Goal: Information Seeking & Learning: Find specific fact

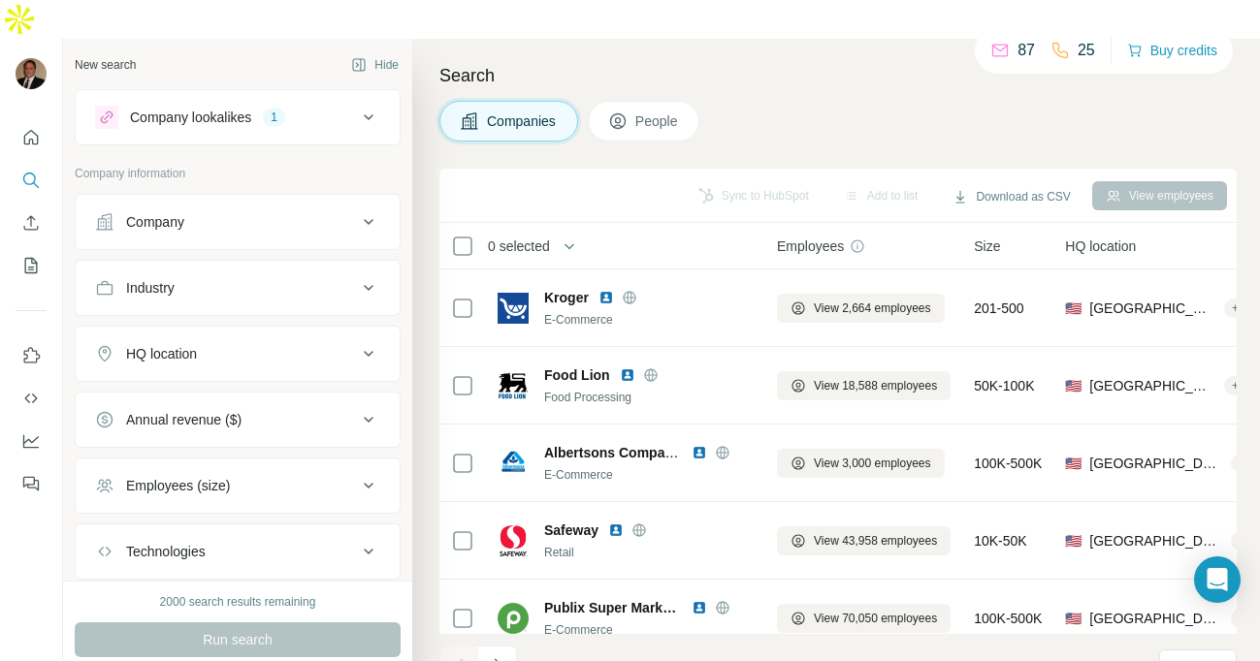
click at [336, 344] on div "HQ location" at bounding box center [226, 353] width 262 height 19
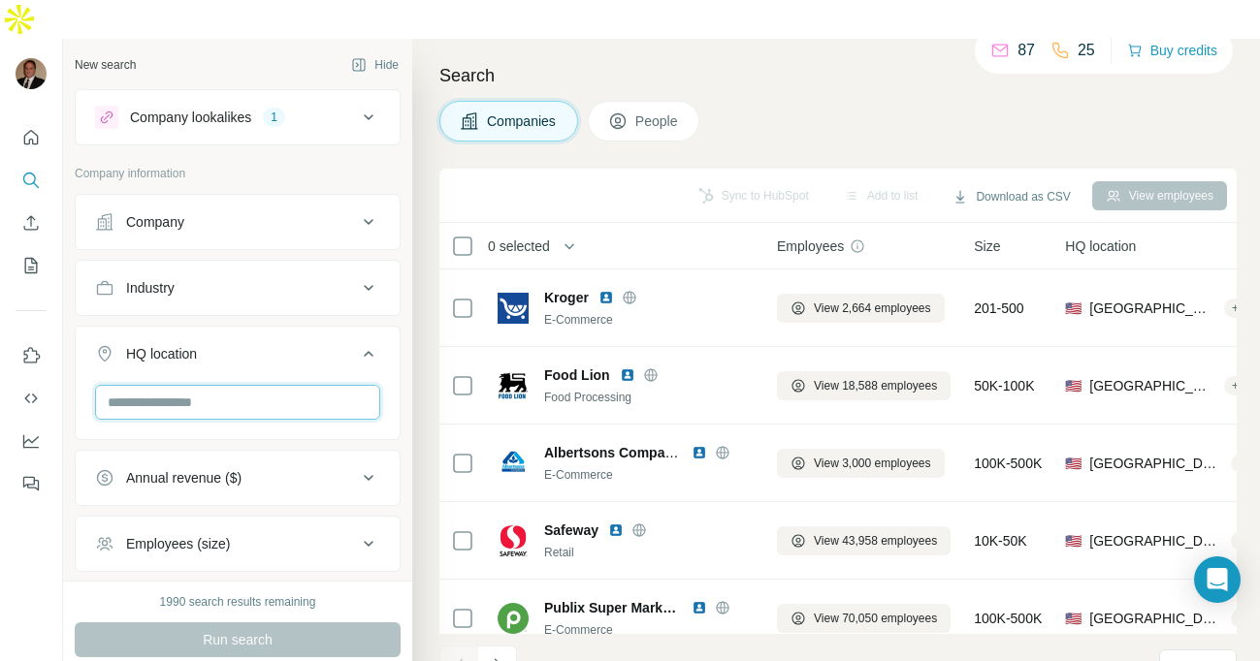
click at [309, 385] on input "text" at bounding box center [237, 402] width 285 height 35
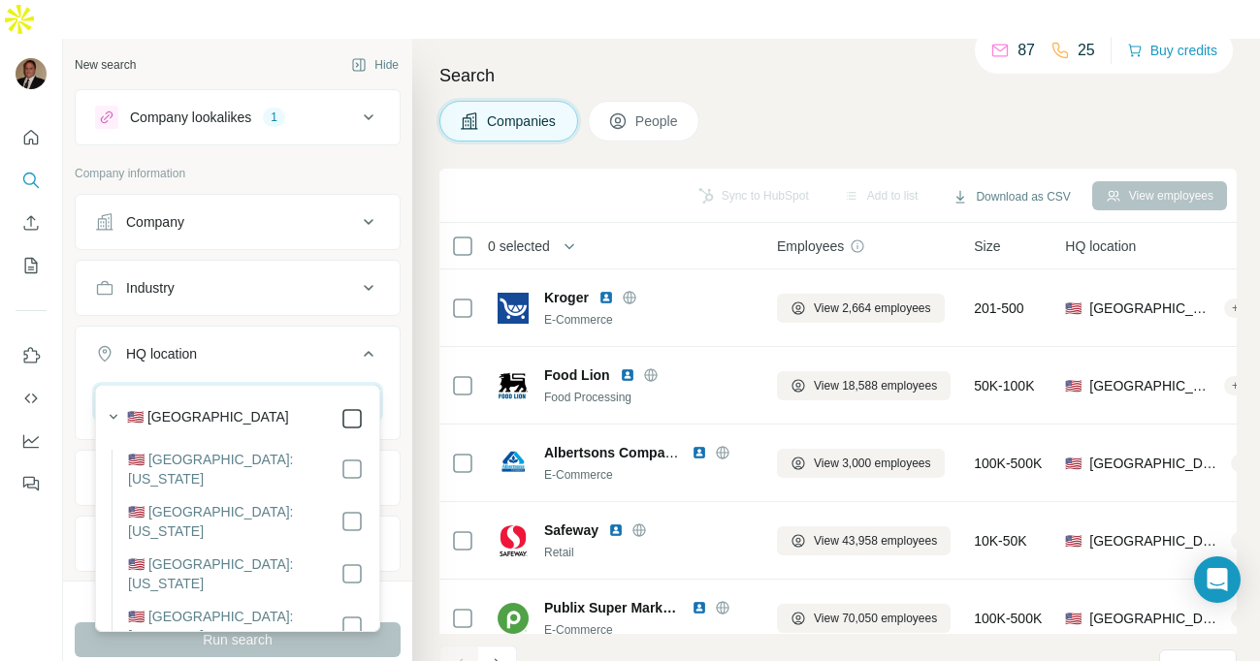
type input "********"
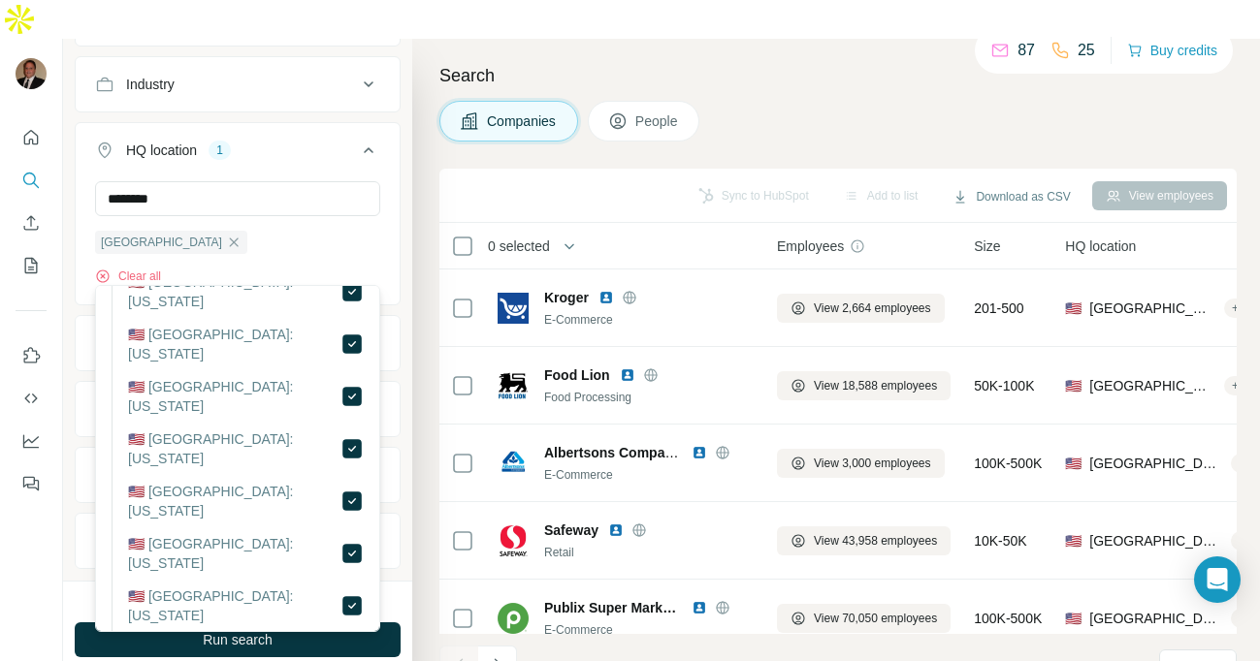
scroll to position [246, 0]
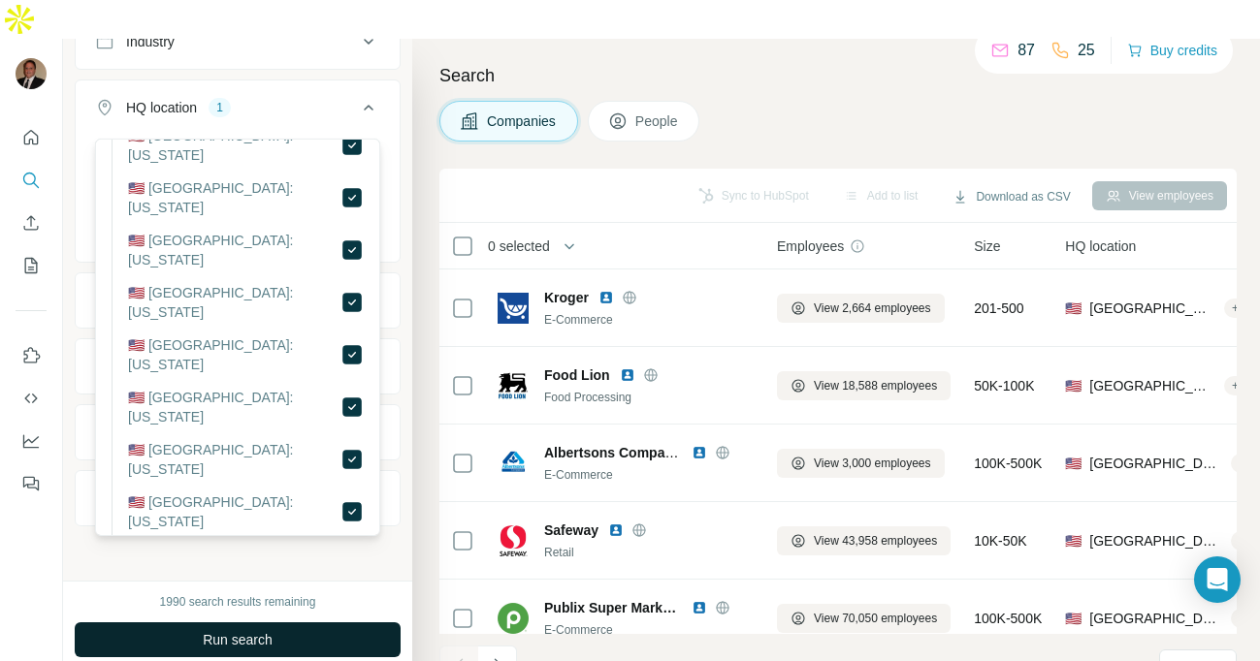
click at [292, 623] on button "Run search" at bounding box center [238, 640] width 326 height 35
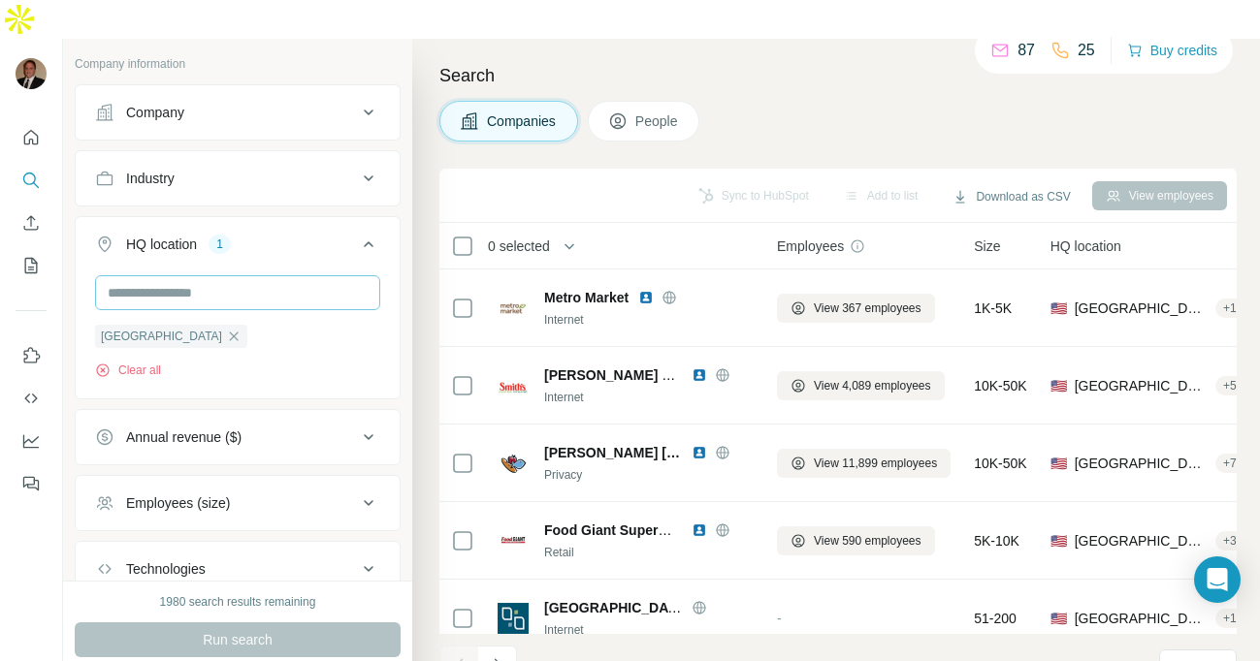
scroll to position [0, 0]
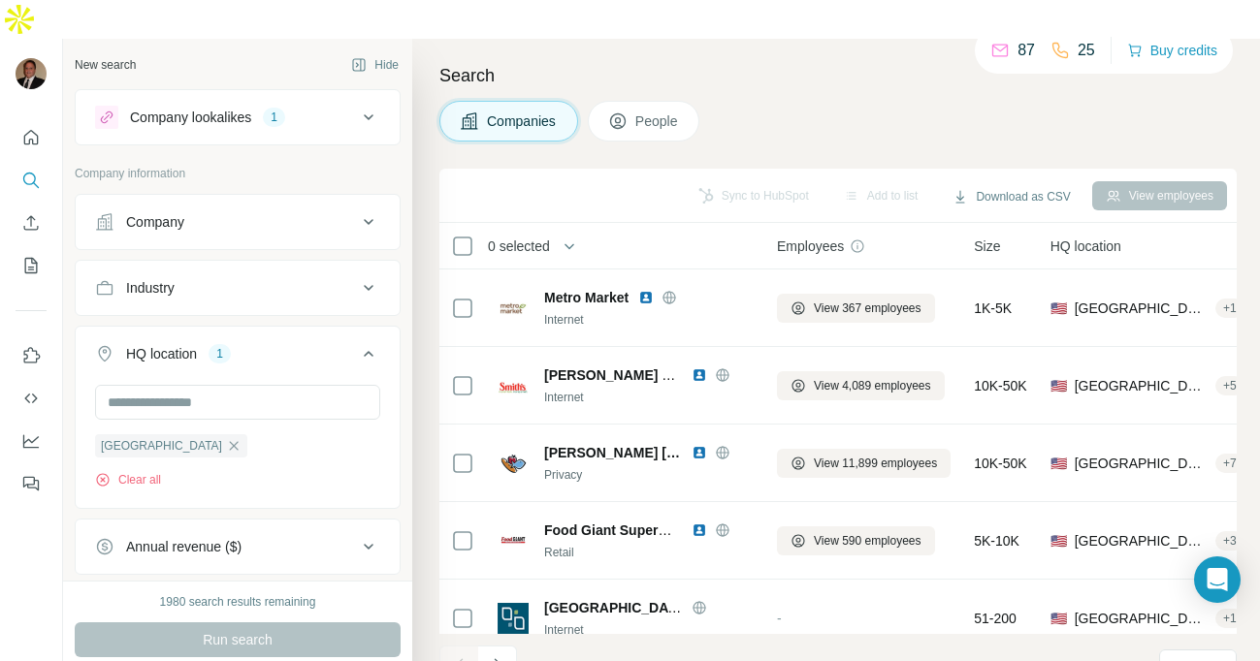
click at [269, 278] on div "Industry" at bounding box center [226, 287] width 262 height 19
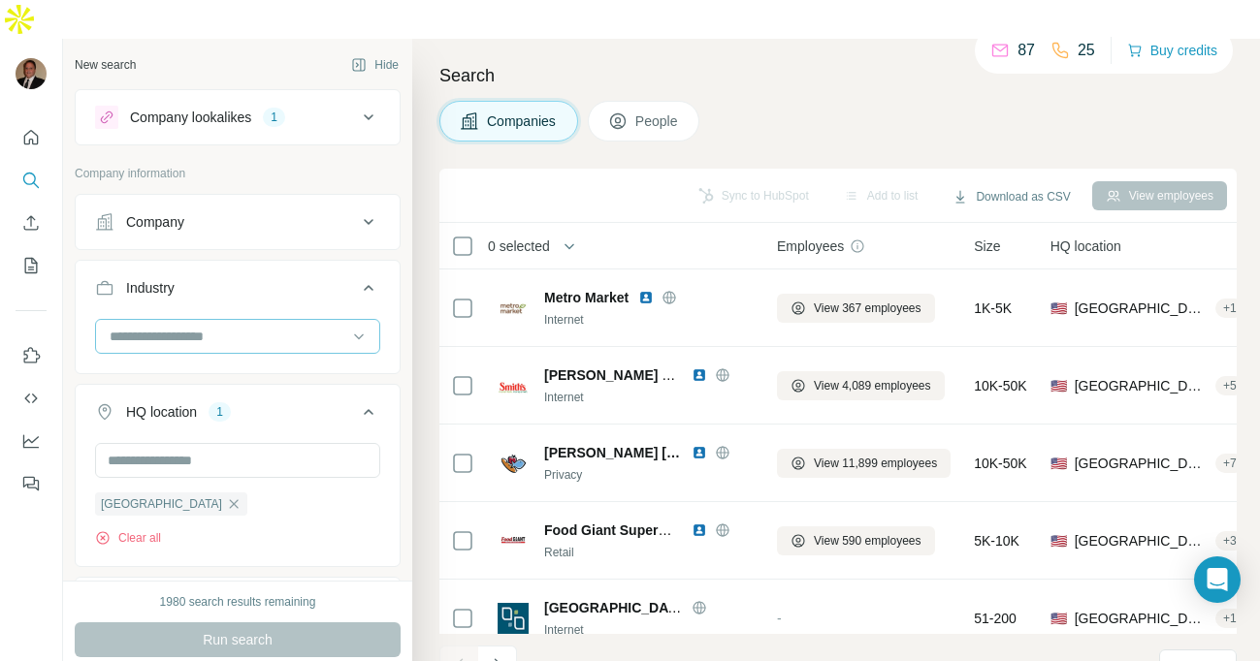
click at [269, 326] on input at bounding box center [228, 336] width 240 height 21
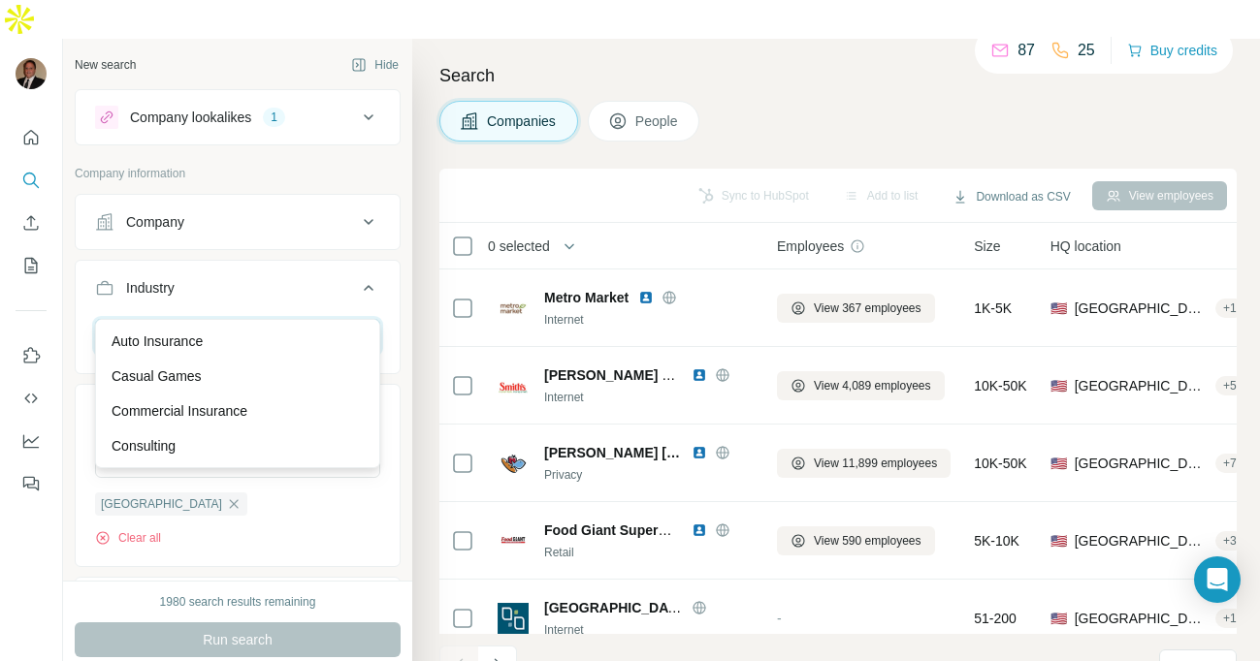
type input "*"
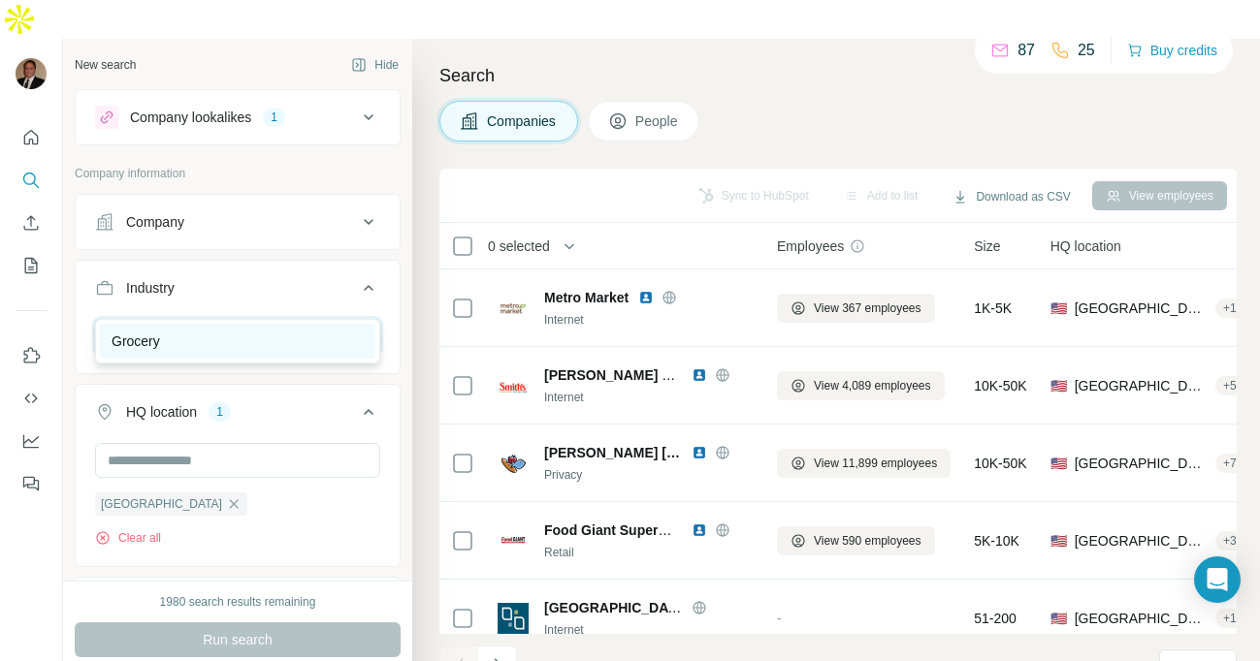
type input "******"
click at [248, 334] on div "Grocery" at bounding box center [238, 341] width 252 height 19
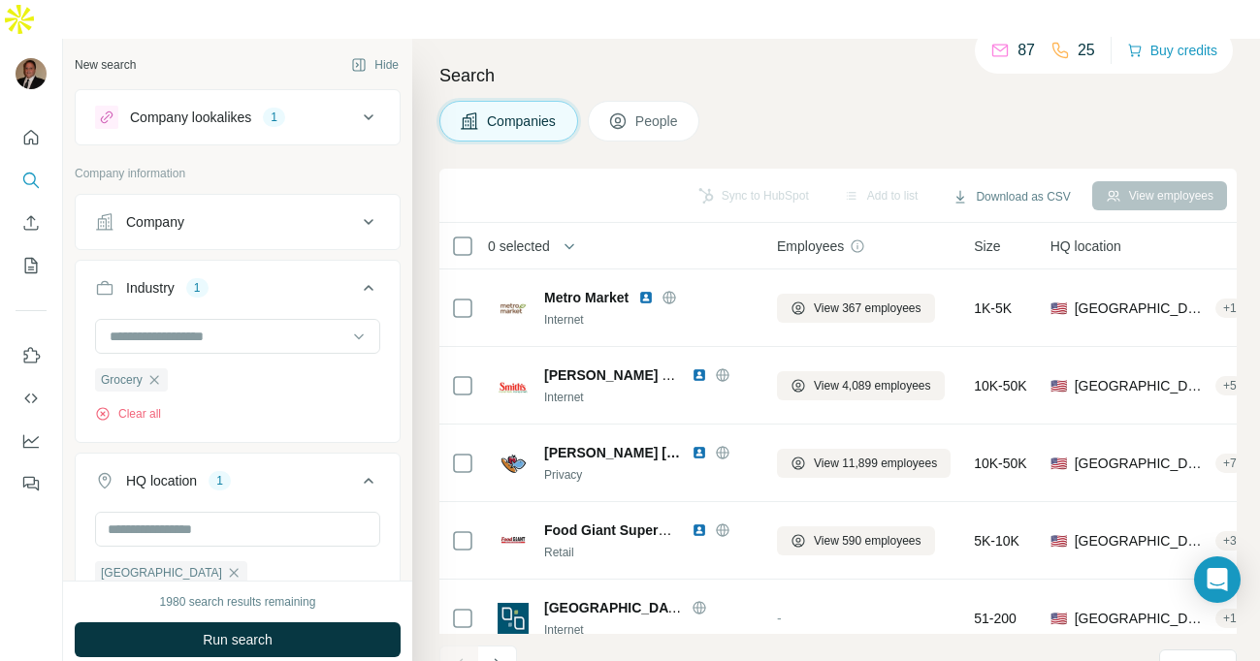
click at [369, 106] on icon at bounding box center [368, 117] width 23 height 23
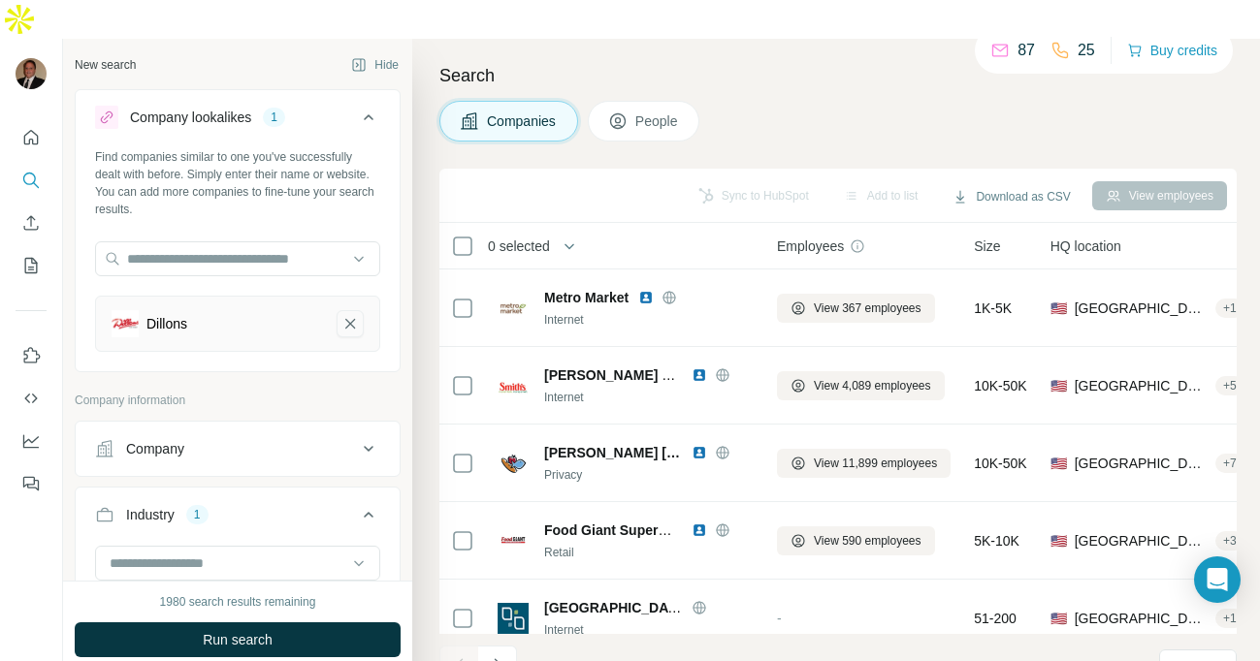
click at [357, 314] on icon "Dillons-remove-button" at bounding box center [349, 323] width 17 height 19
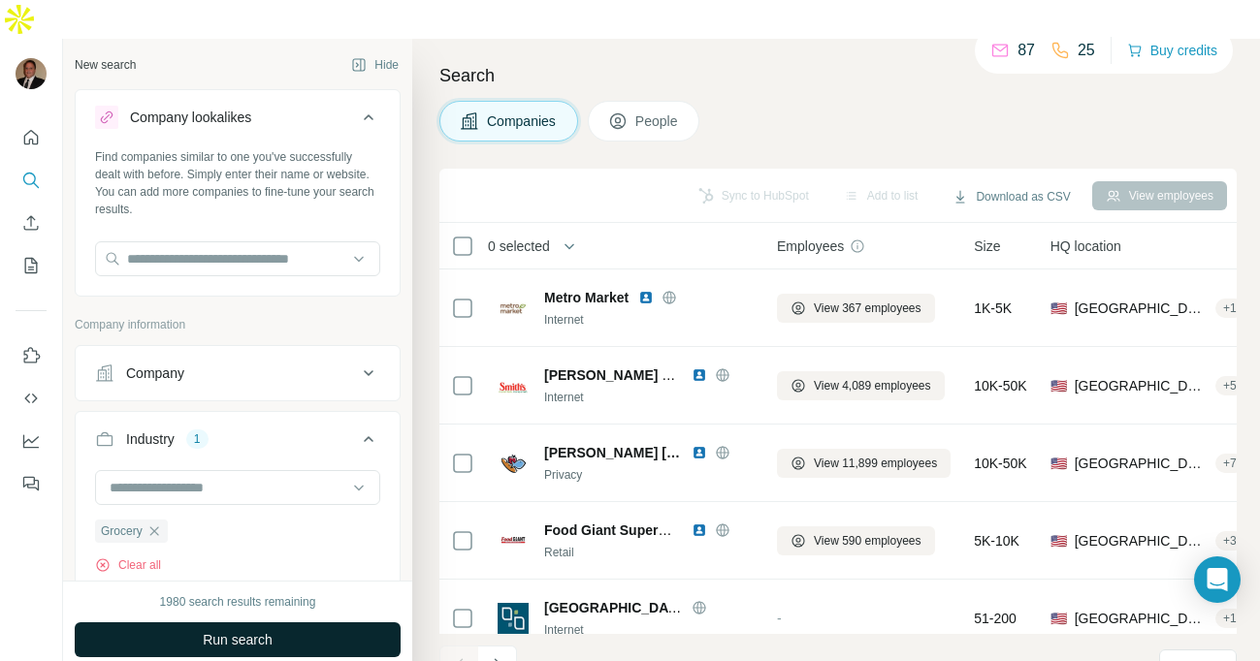
click at [258, 630] on span "Run search" at bounding box center [238, 639] width 70 height 19
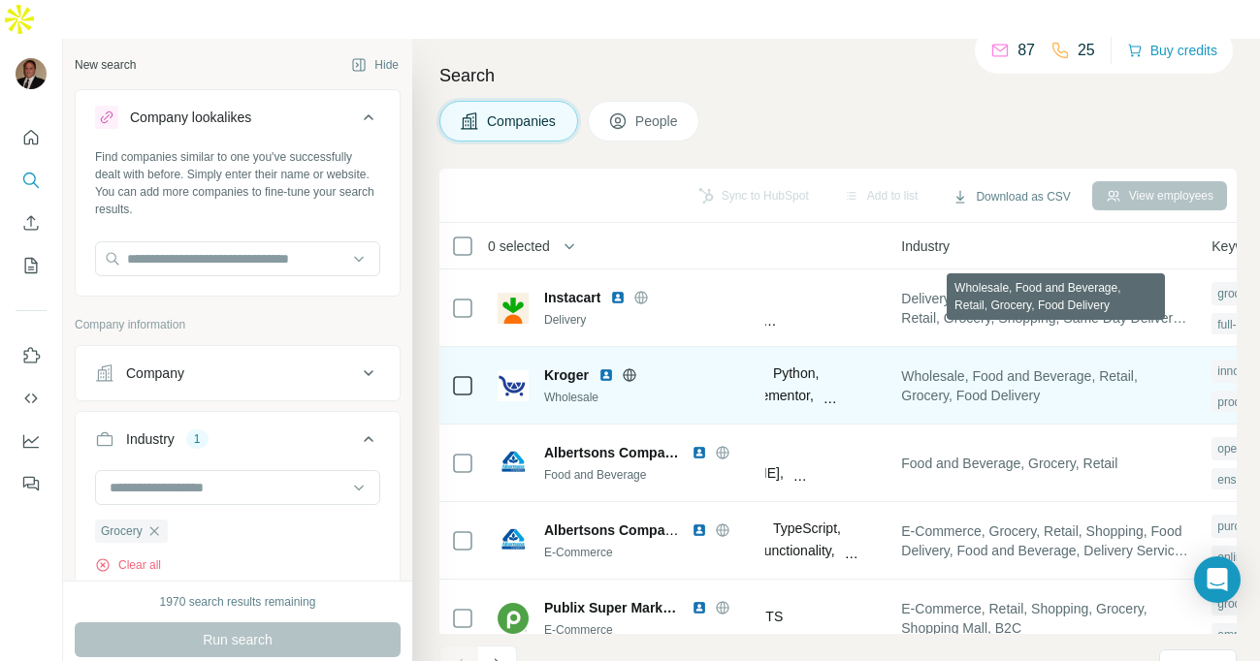
scroll to position [0, 1315]
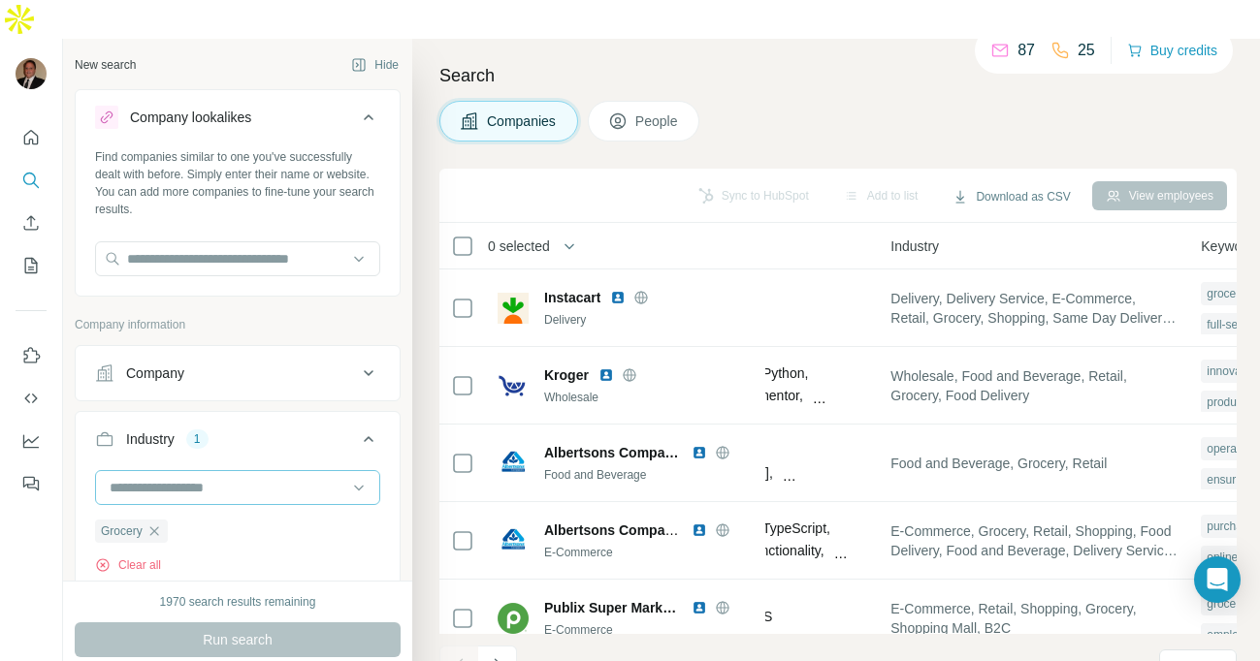
click at [288, 477] on input at bounding box center [228, 487] width 240 height 21
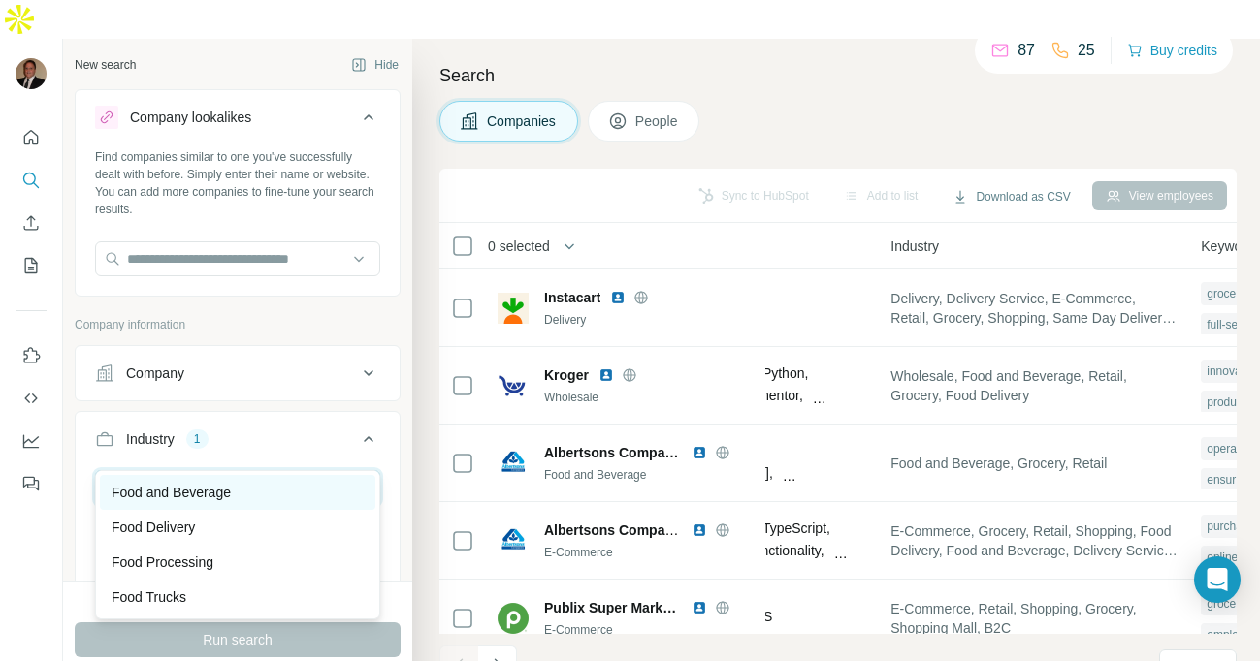
type input "****"
click at [247, 485] on div "Food and Beverage" at bounding box center [238, 492] width 252 height 19
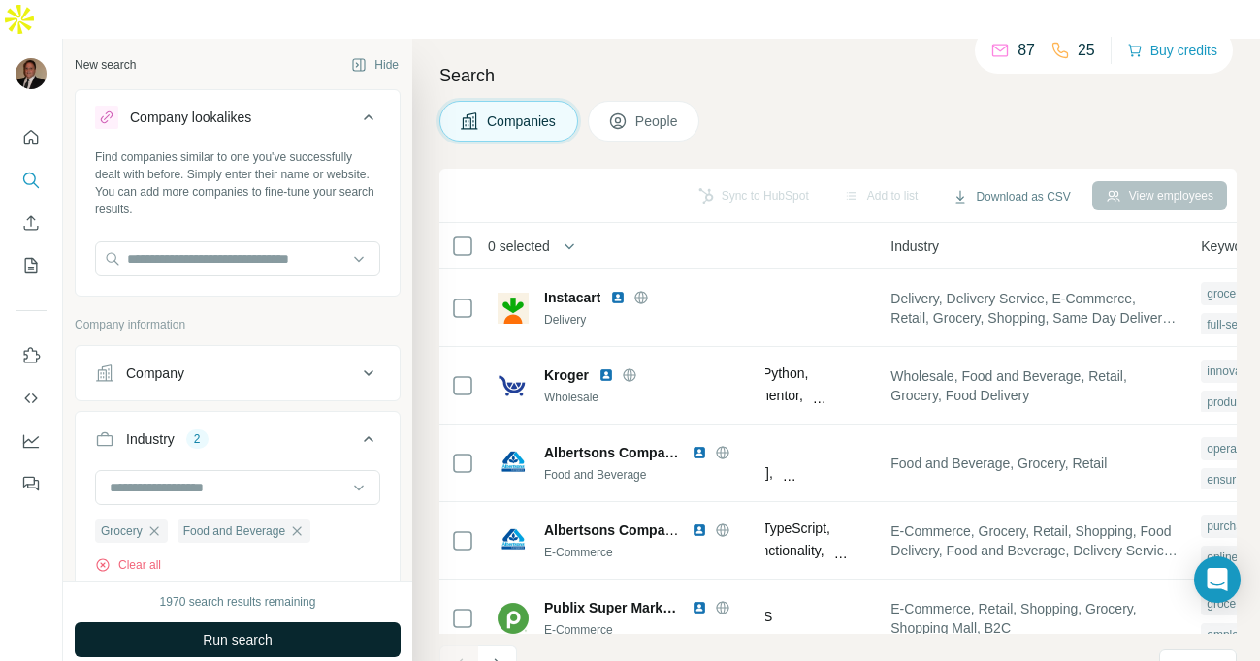
click at [255, 630] on span "Run search" at bounding box center [238, 639] width 70 height 19
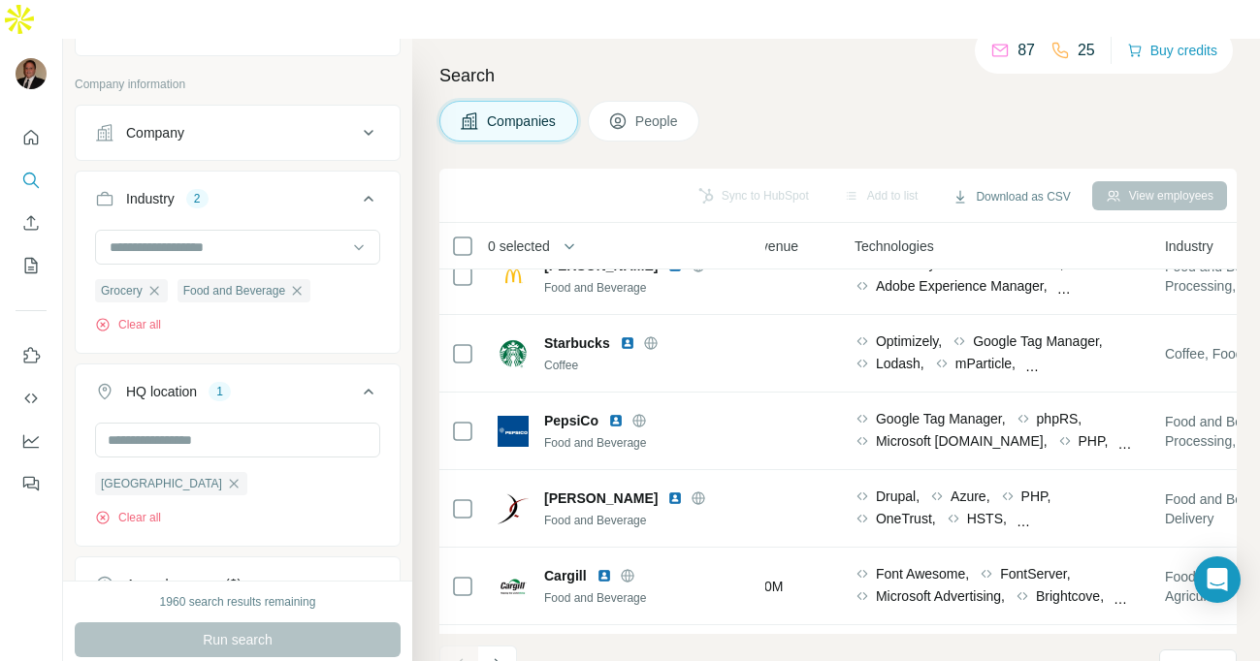
scroll to position [321, 0]
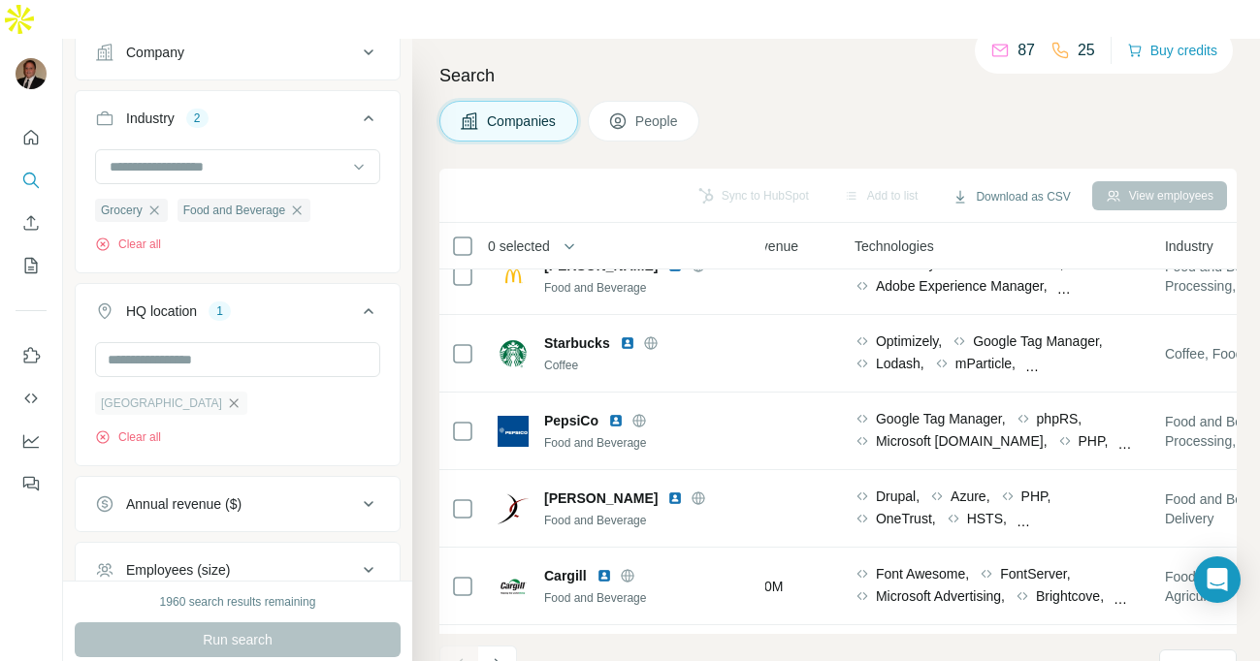
click at [226, 396] on icon "button" at bounding box center [234, 404] width 16 height 16
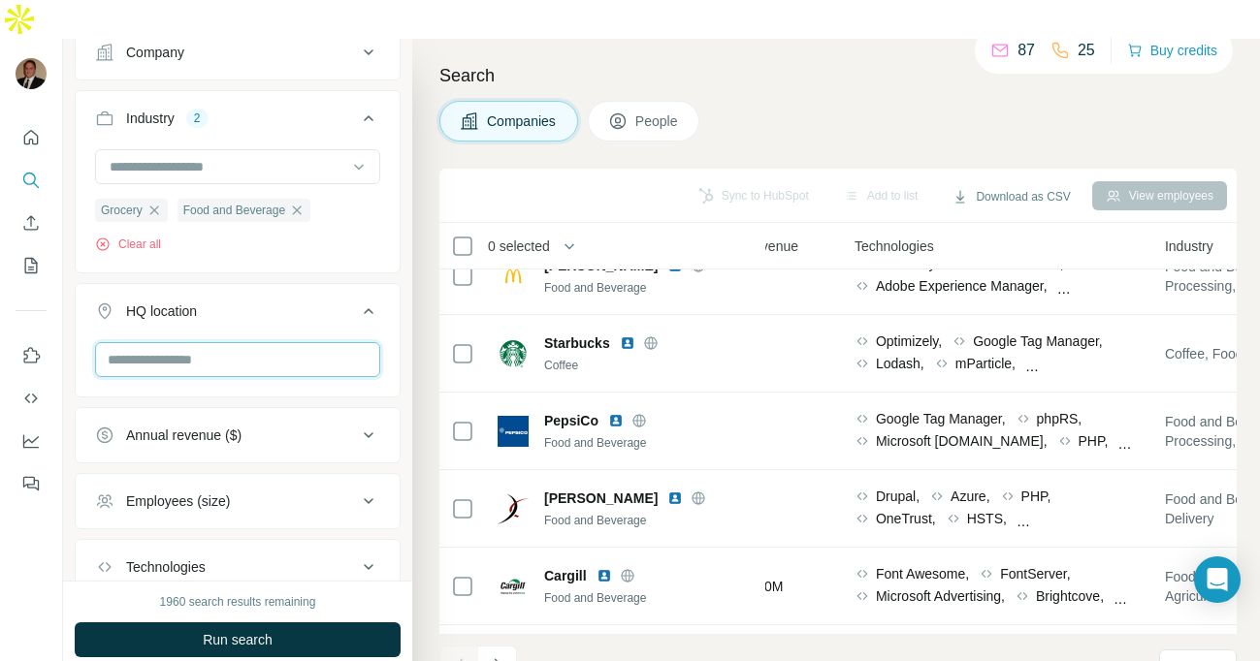
click at [197, 342] on input "text" at bounding box center [237, 359] width 285 height 35
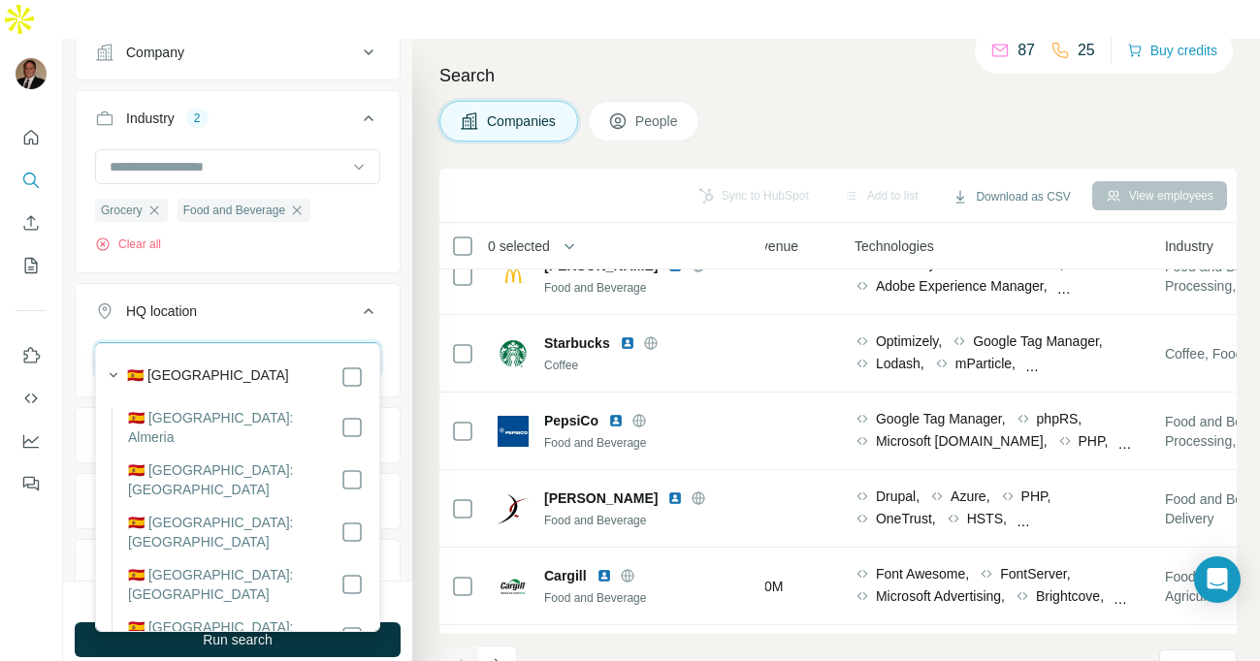
type input "*****"
click at [199, 368] on div "🇪🇸 [GEOGRAPHIC_DATA]" at bounding box center [245, 377] width 237 height 23
click at [413, 379] on div "Search Companies People Sync to HubSpot Add to list Download as CSV View employ…" at bounding box center [836, 369] width 848 height 661
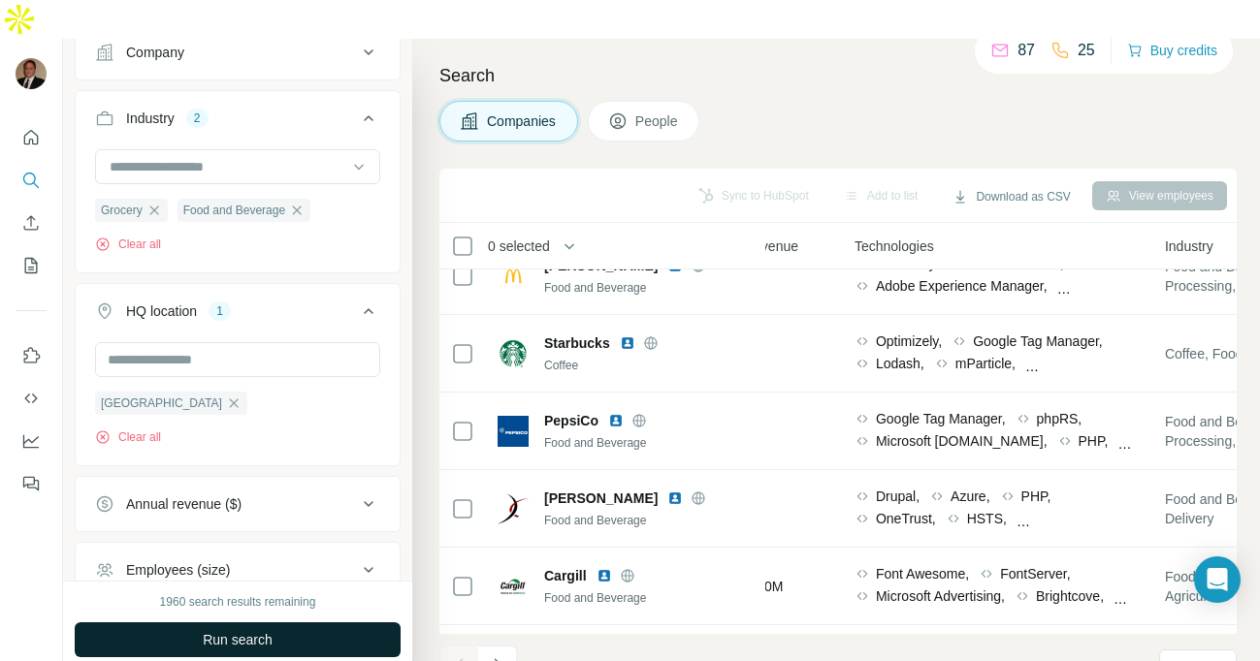
click at [366, 623] on button "Run search" at bounding box center [238, 640] width 326 height 35
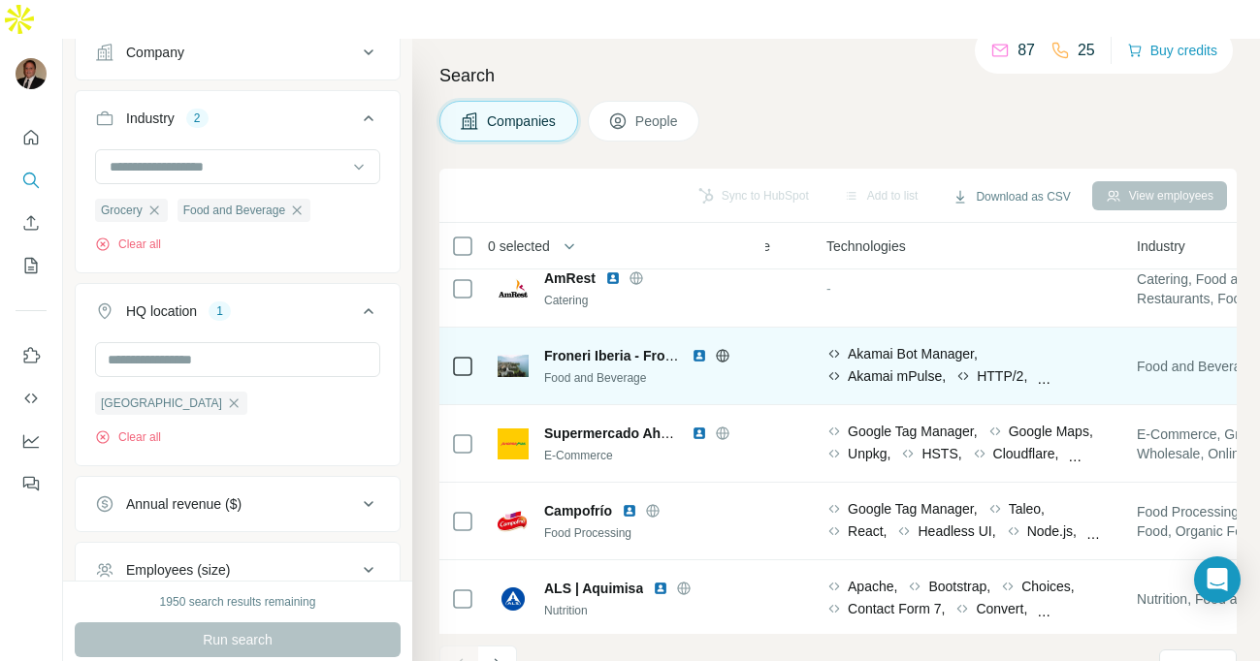
scroll to position [178, 1047]
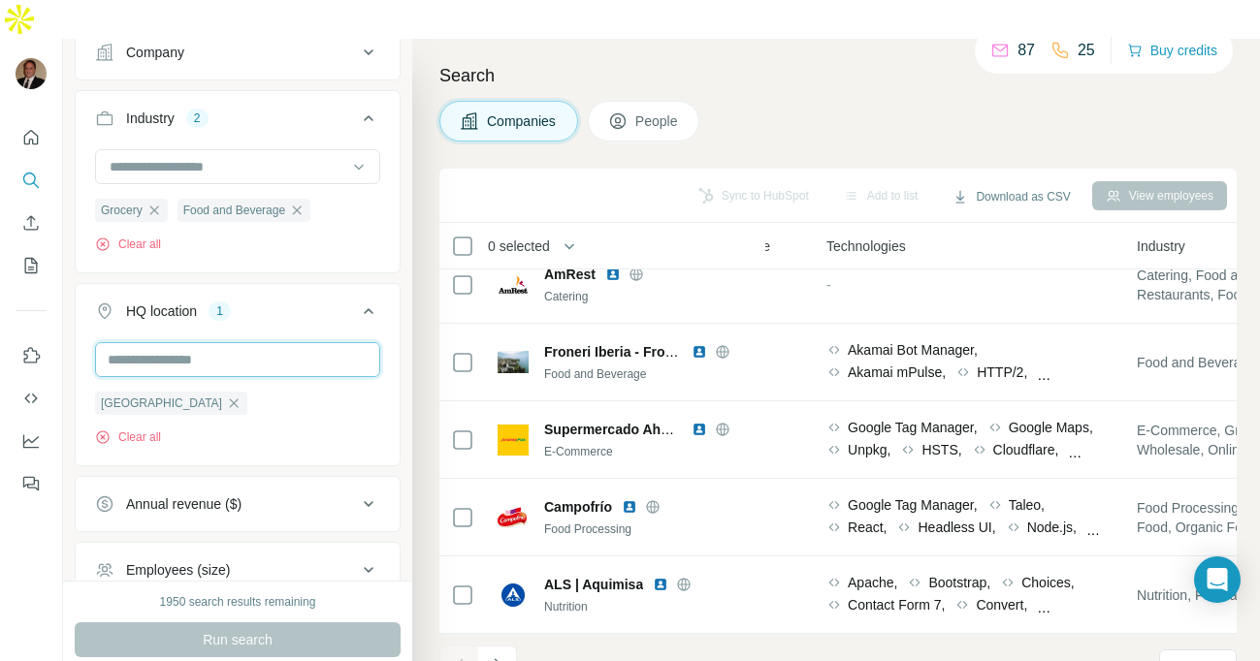
click at [277, 342] on input "text" at bounding box center [237, 359] width 285 height 35
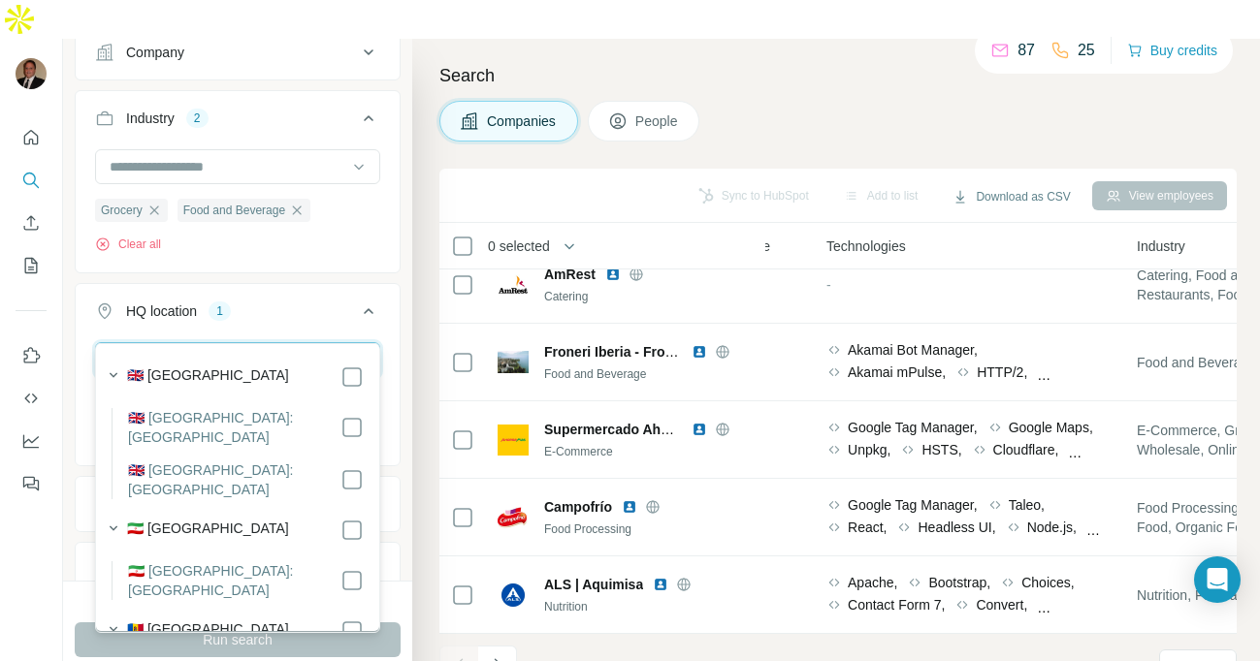
type input "*****"
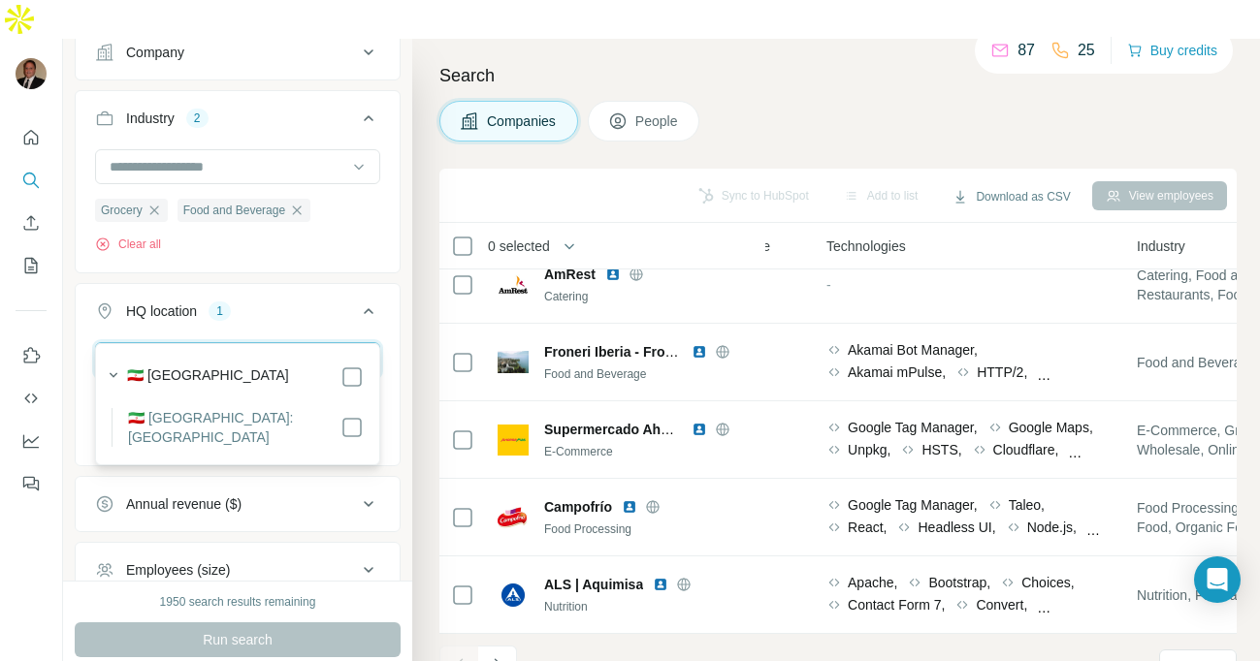
click at [277, 342] on input "*****" at bounding box center [237, 359] width 285 height 35
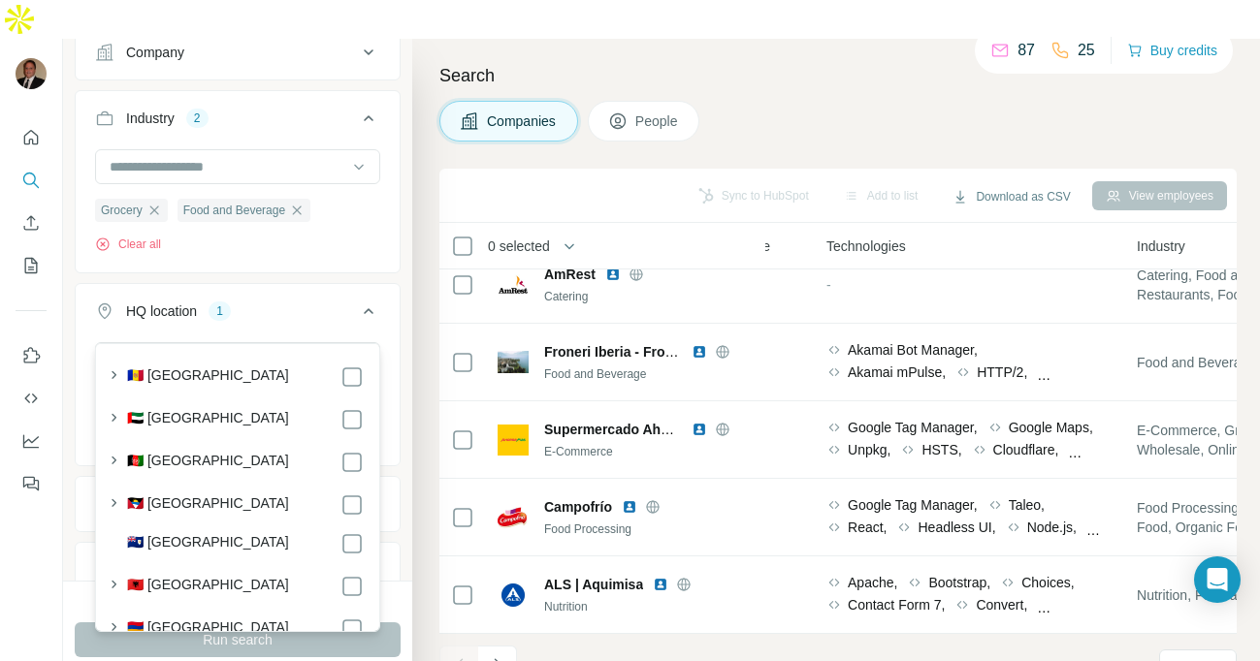
click at [342, 224] on div "Grocery Food and Beverage Clear all" at bounding box center [238, 208] width 324 height 119
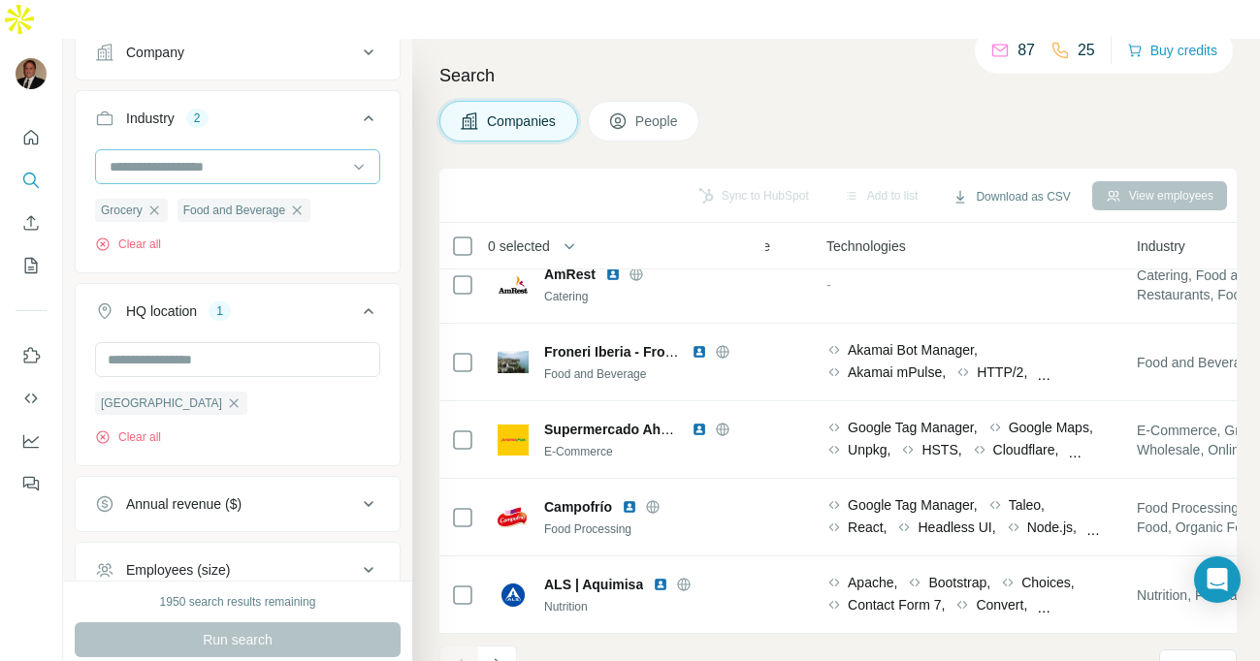
click at [280, 150] on div at bounding box center [228, 166] width 240 height 33
type input "********"
click at [247, 158] on div "Restaurants" at bounding box center [237, 171] width 275 height 35
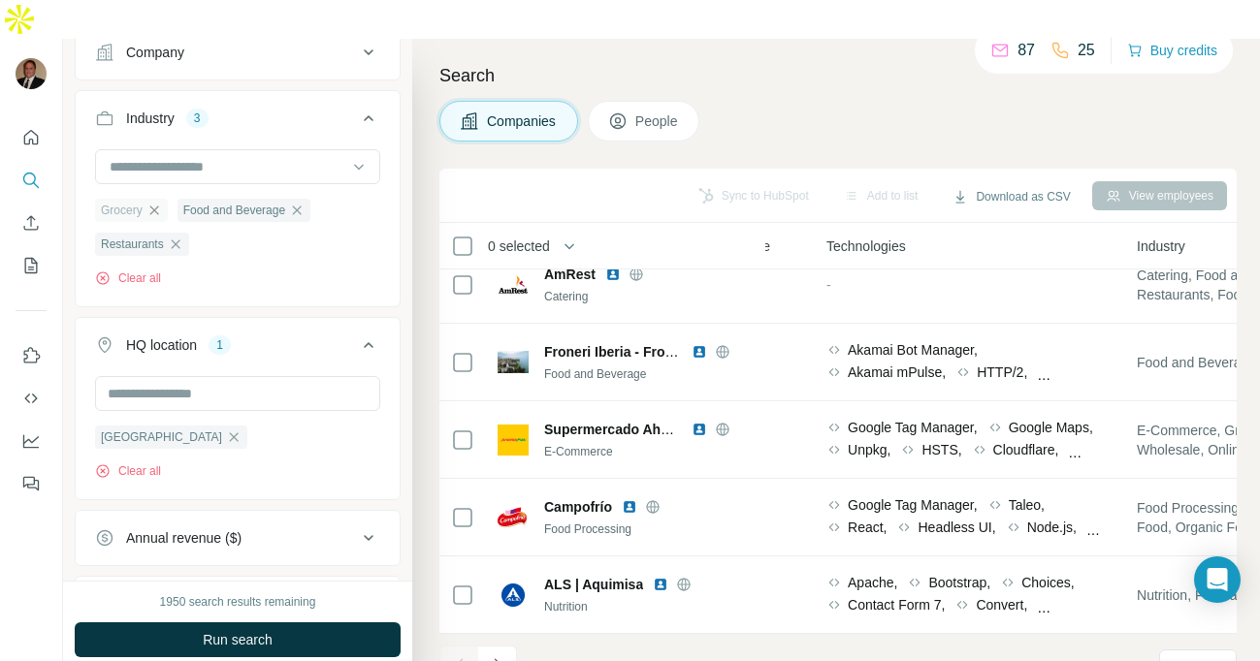
click at [157, 203] on icon "button" at bounding box center [154, 211] width 16 height 16
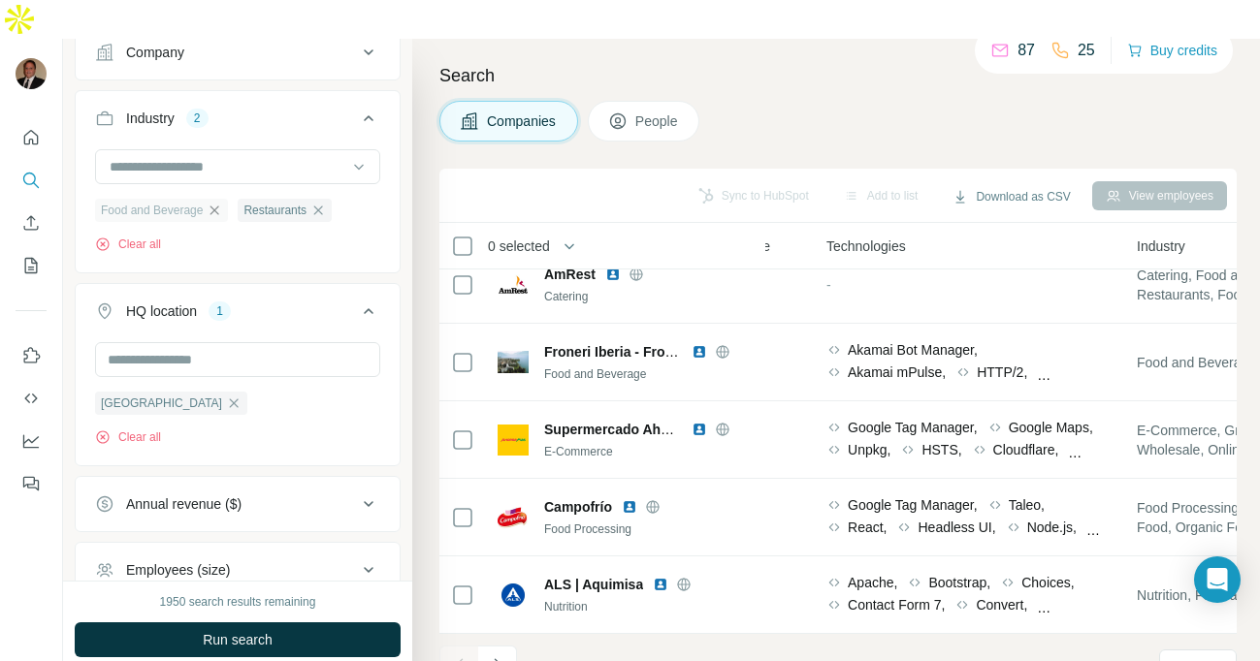
click at [220, 203] on icon "button" at bounding box center [215, 211] width 16 height 16
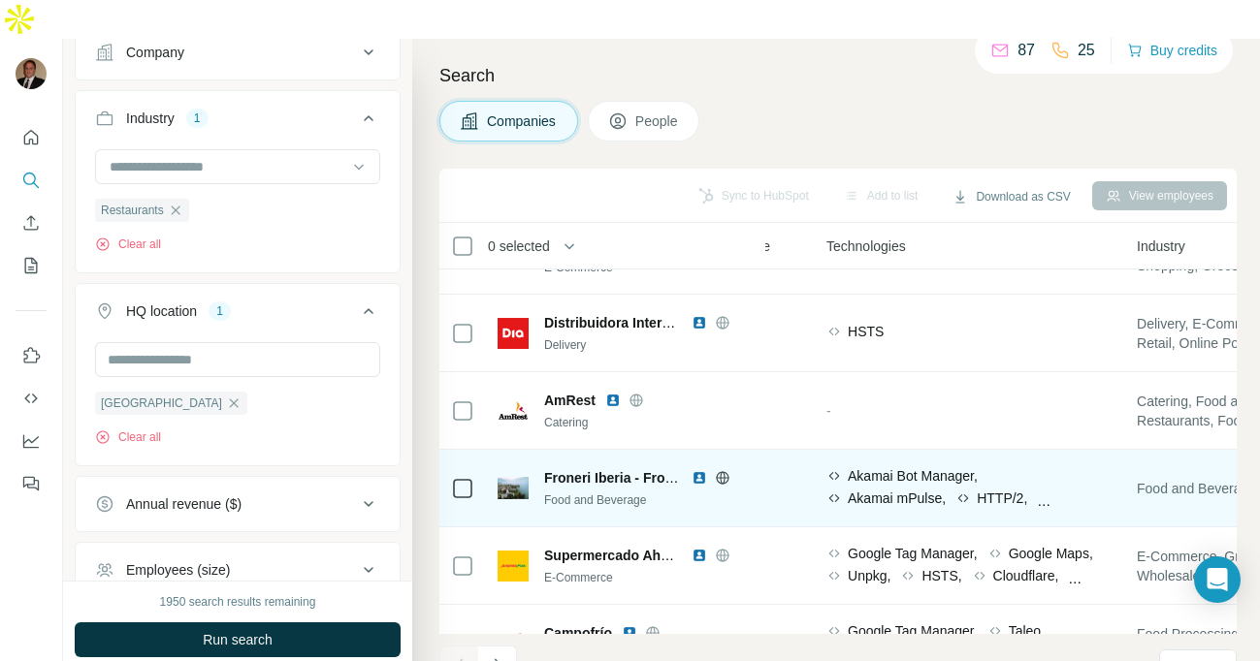
scroll to position [0, 1047]
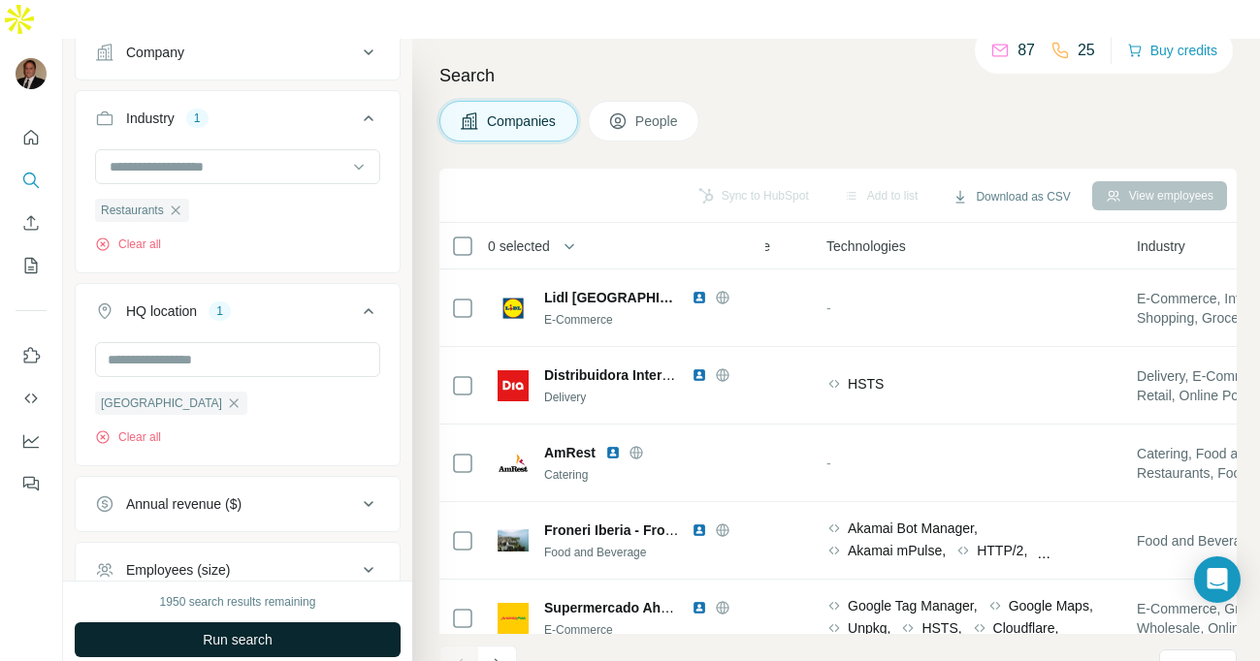
click at [240, 630] on span "Run search" at bounding box center [238, 639] width 70 height 19
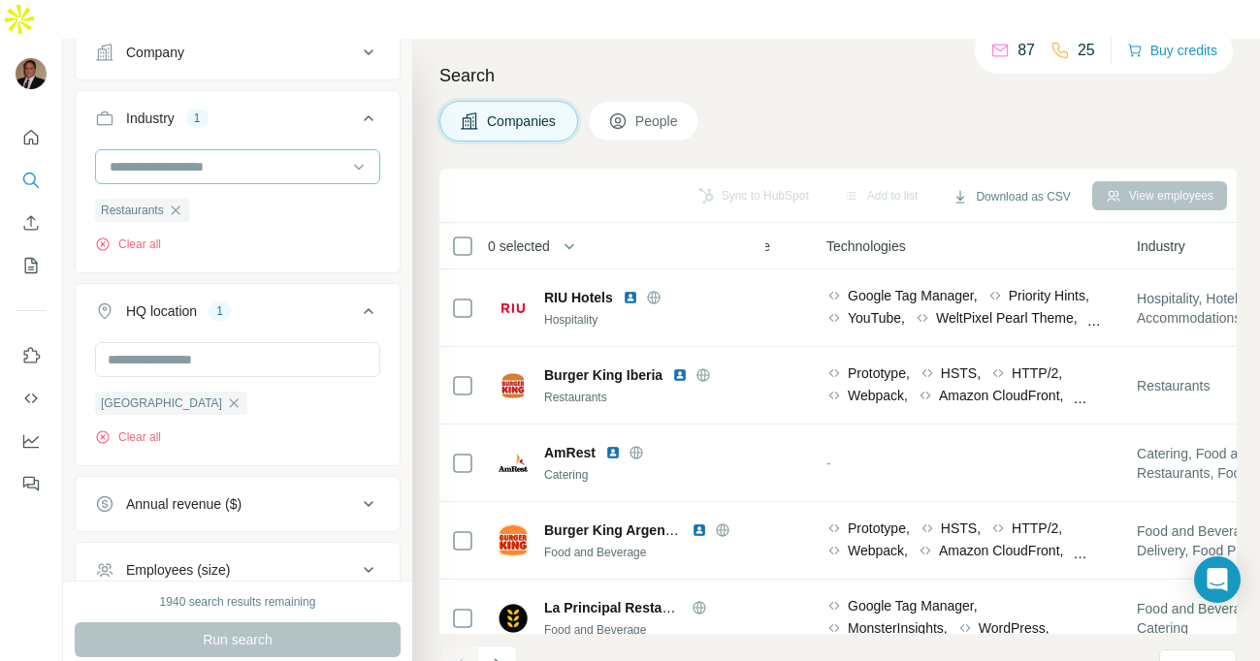
click at [209, 156] on input at bounding box center [228, 166] width 240 height 21
type input "*"
type input "*****"
click at [140, 168] on p "Hotel" at bounding box center [128, 171] width 32 height 19
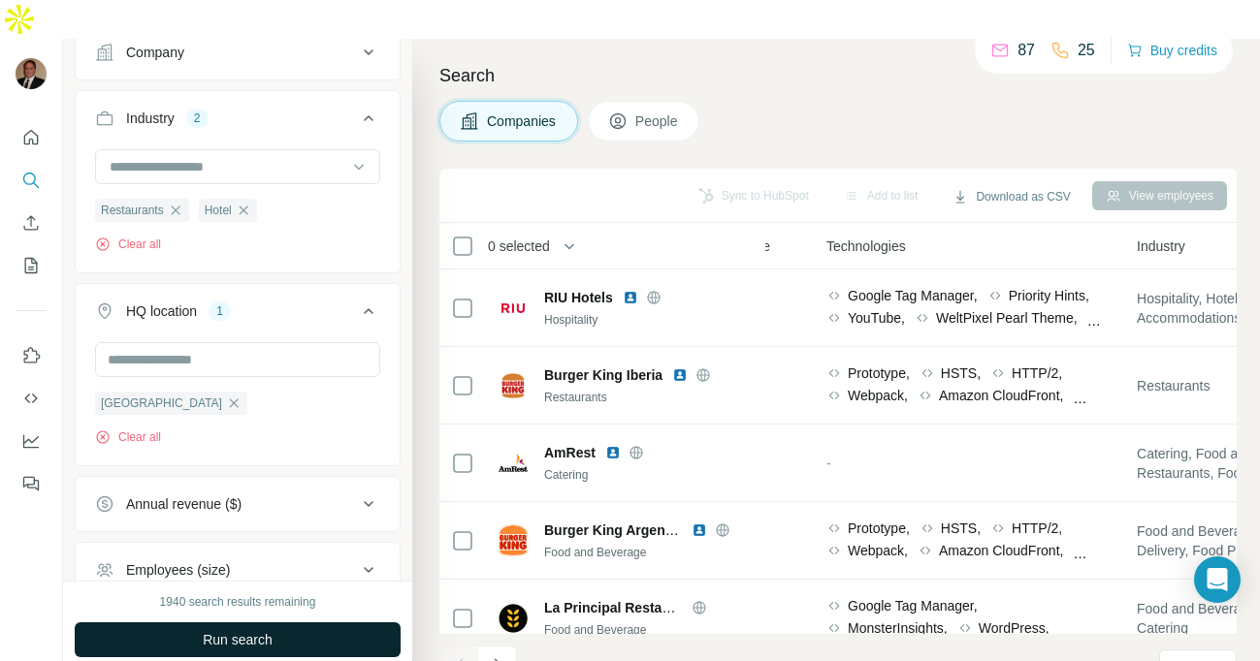
click at [263, 630] on span "Run search" at bounding box center [238, 639] width 70 height 19
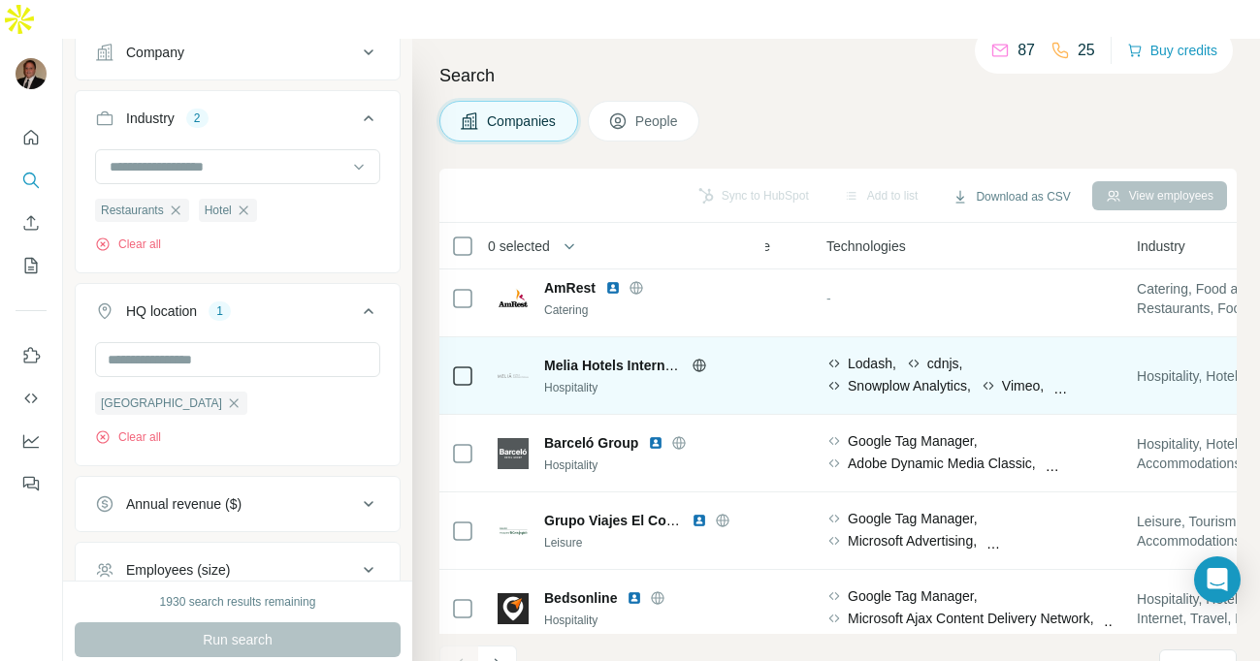
scroll to position [411, 1047]
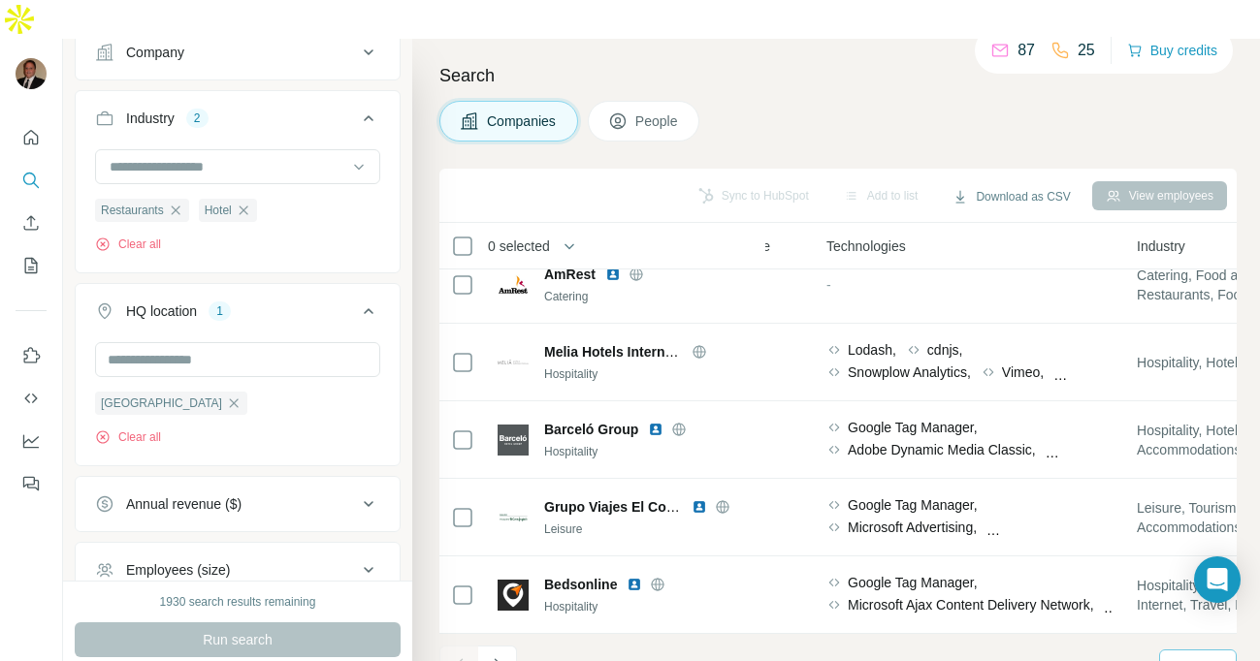
click at [1200, 657] on div "10" at bounding box center [1195, 666] width 48 height 19
click at [1193, 476] on div "60" at bounding box center [1197, 479] width 45 height 19
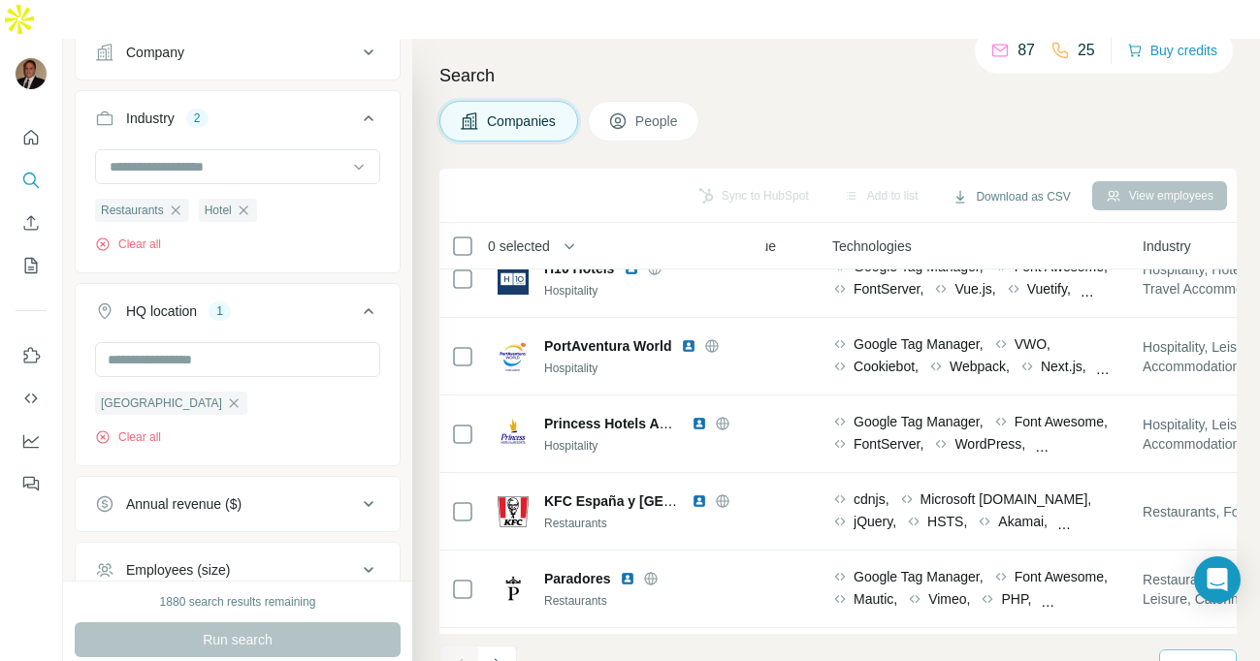
scroll to position [1699, 1042]
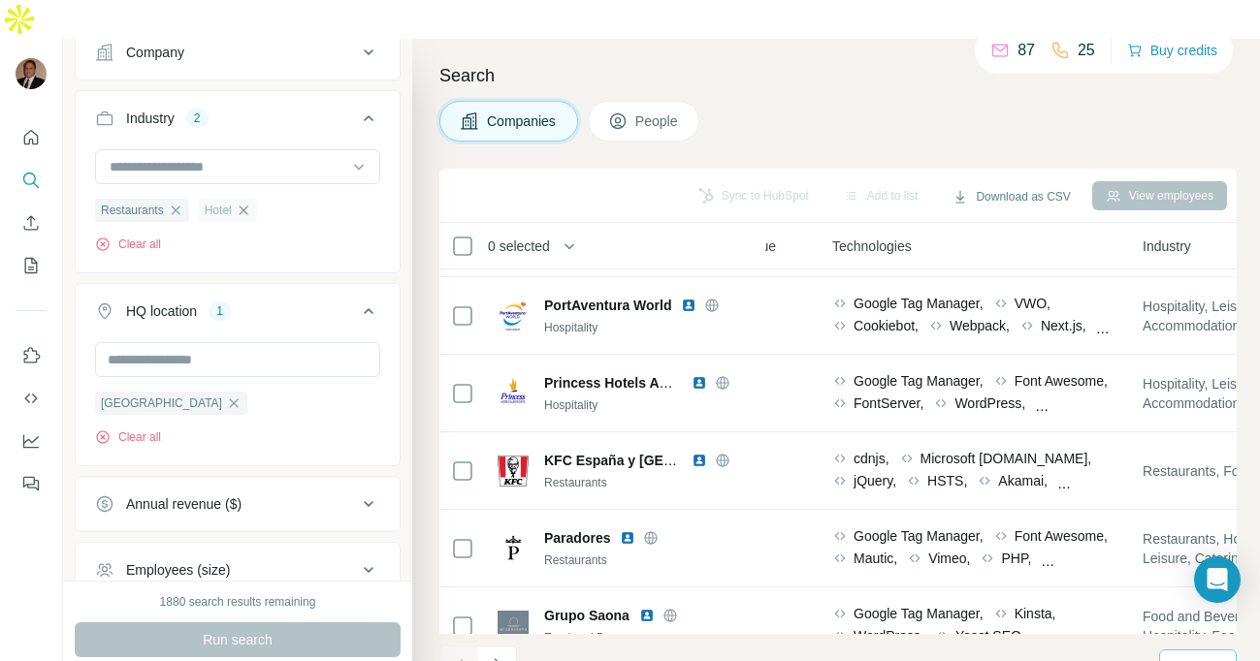
click at [246, 203] on icon "button" at bounding box center [244, 211] width 16 height 16
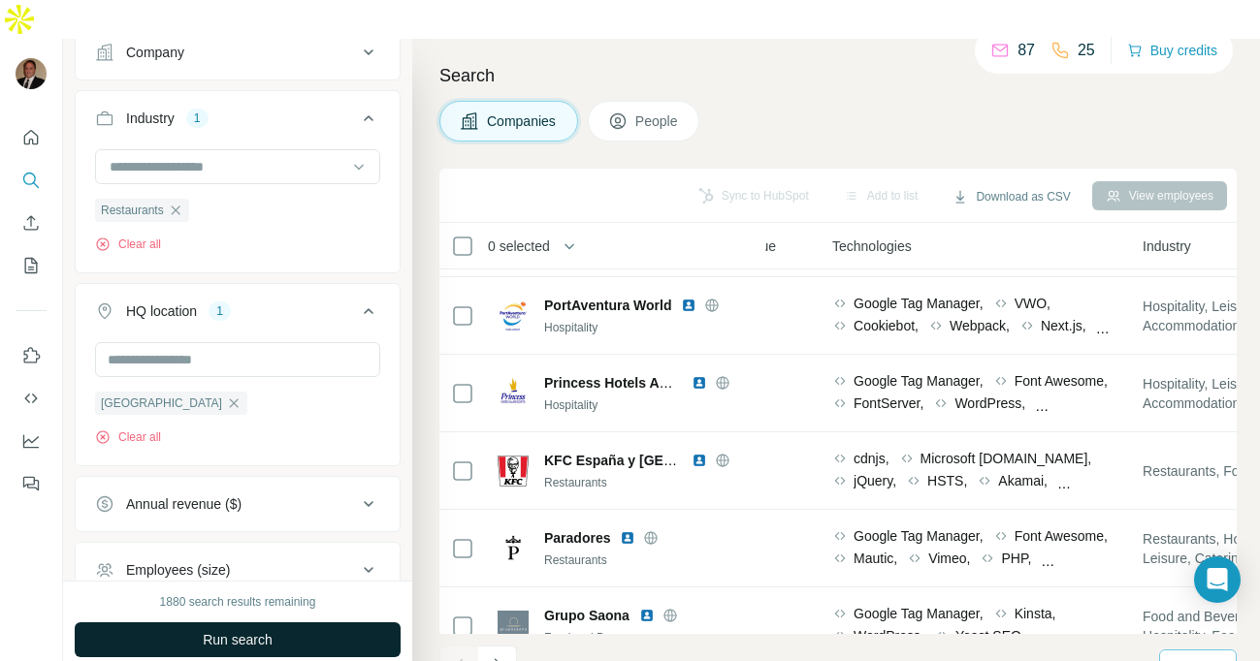
click at [290, 623] on button "Run search" at bounding box center [238, 640] width 326 height 35
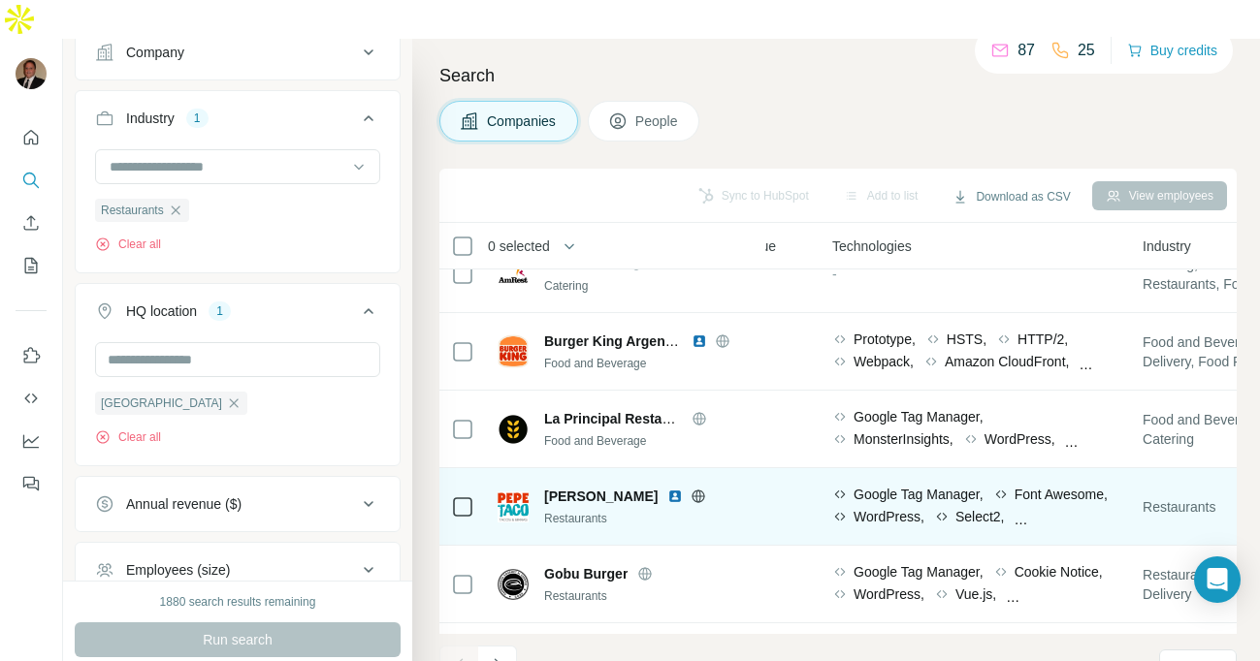
scroll to position [195, 1042]
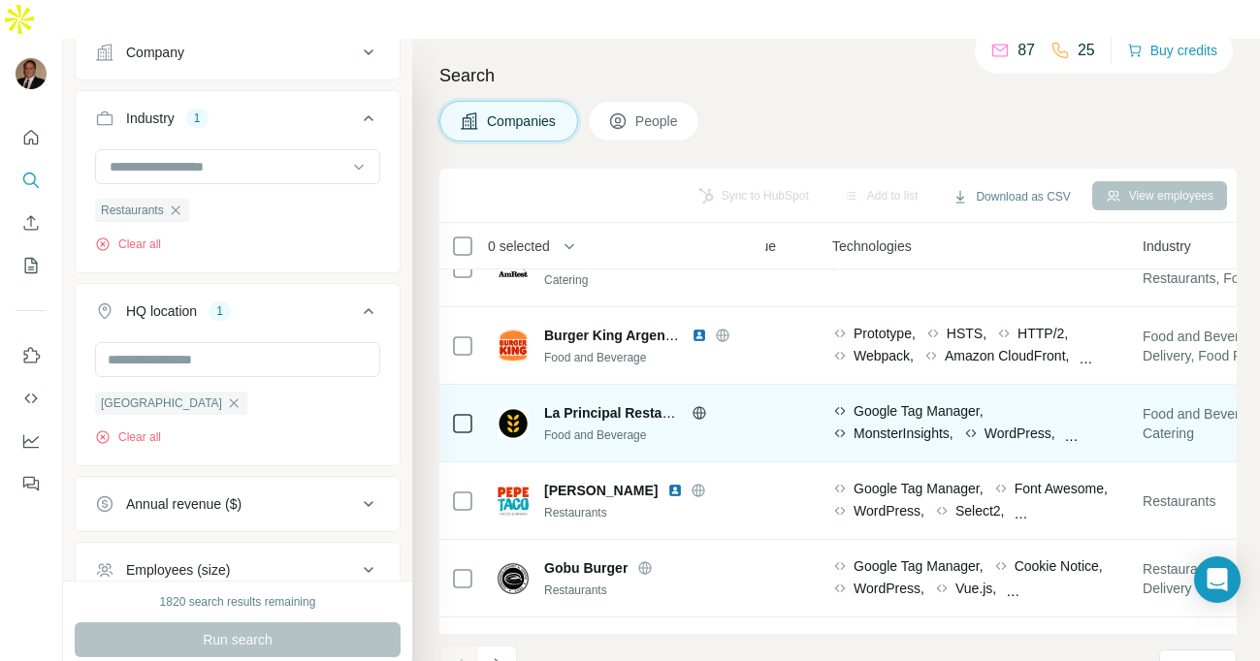
click at [575, 405] on span "La Principal Restaurante [GEOGRAPHIC_DATA]" at bounding box center [698, 413] width 308 height 16
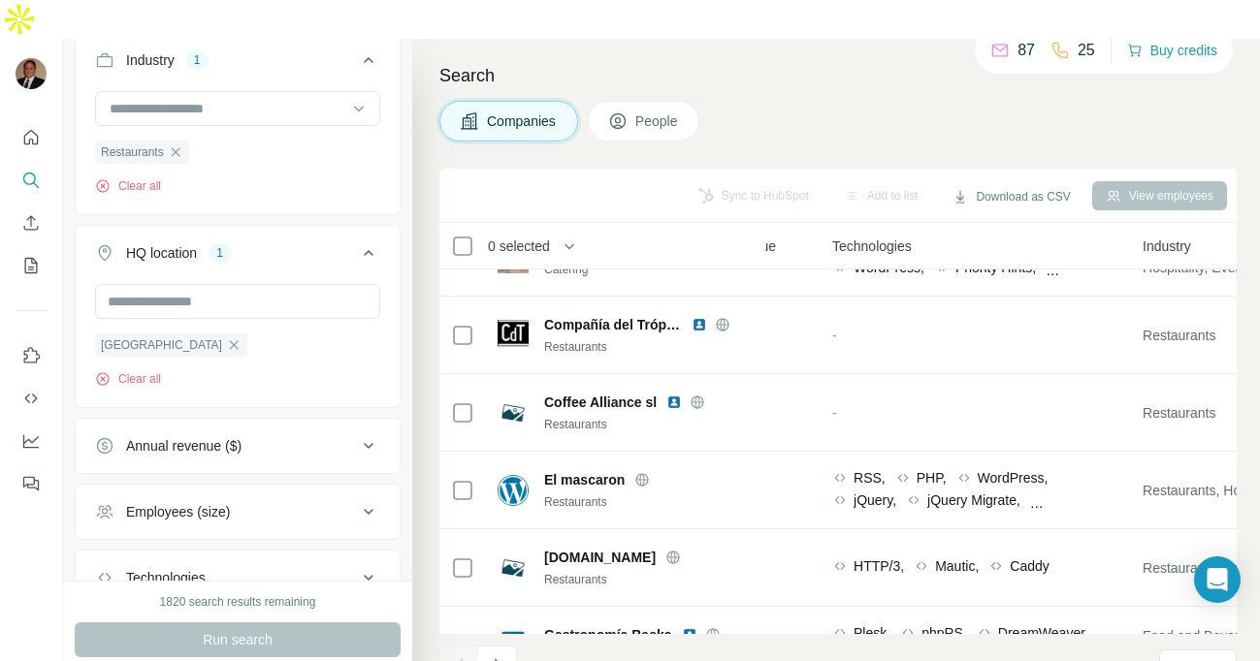
scroll to position [2313, 1042]
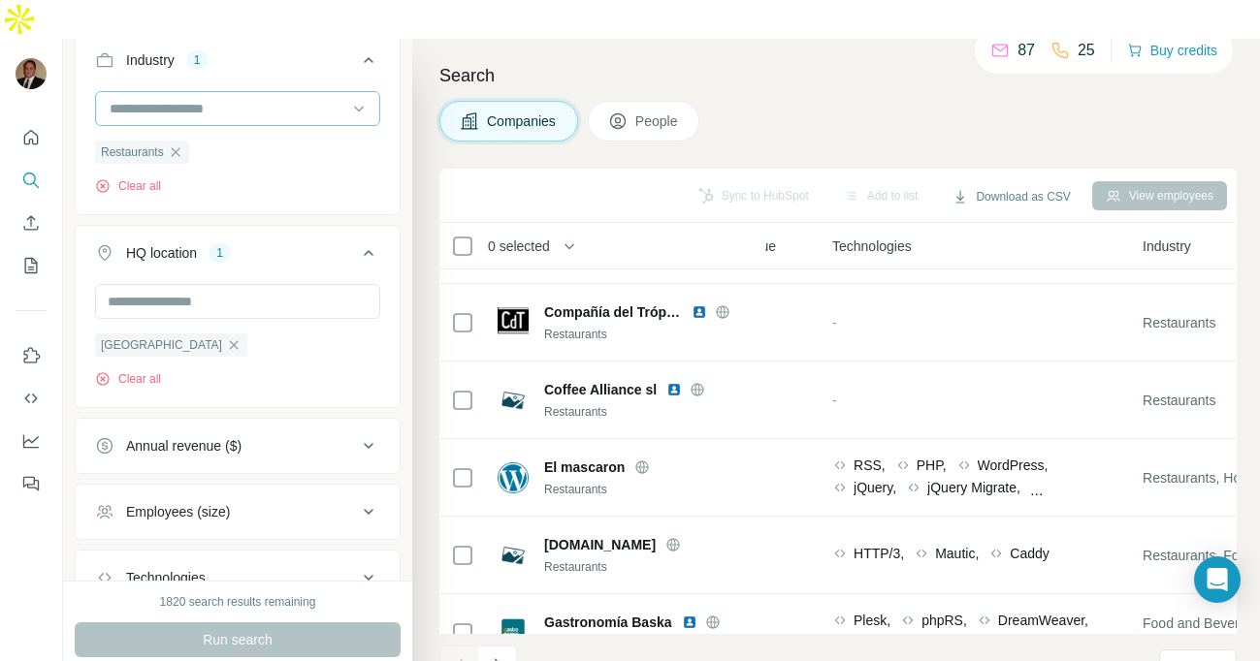
click at [211, 98] on input at bounding box center [228, 108] width 240 height 21
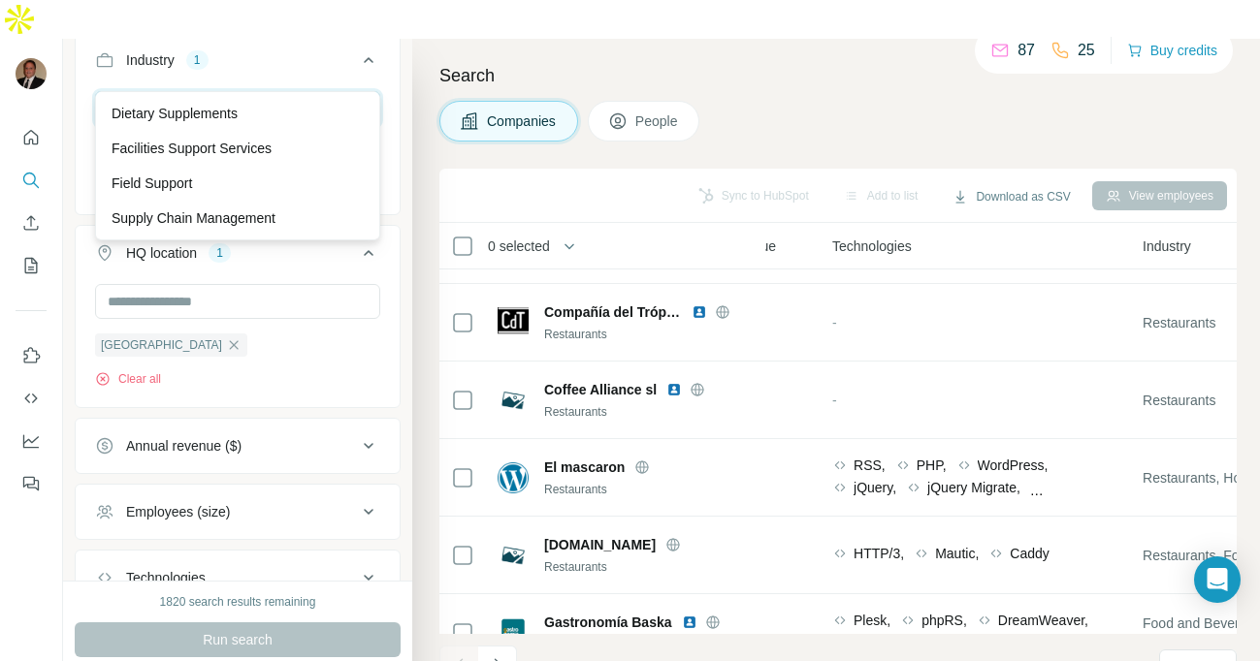
type input "*"
click at [812, 117] on div "Search Companies People Sync to HubSpot Add to list Download as CSV View employ…" at bounding box center [836, 369] width 848 height 661
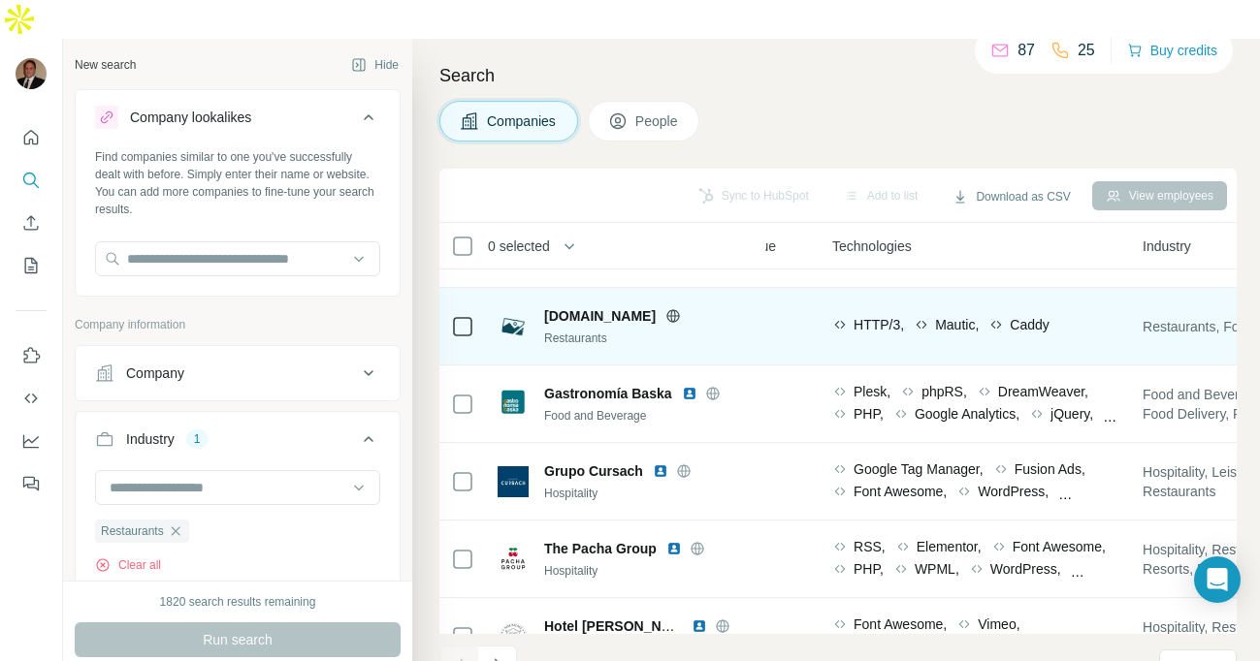
scroll to position [2580, 1042]
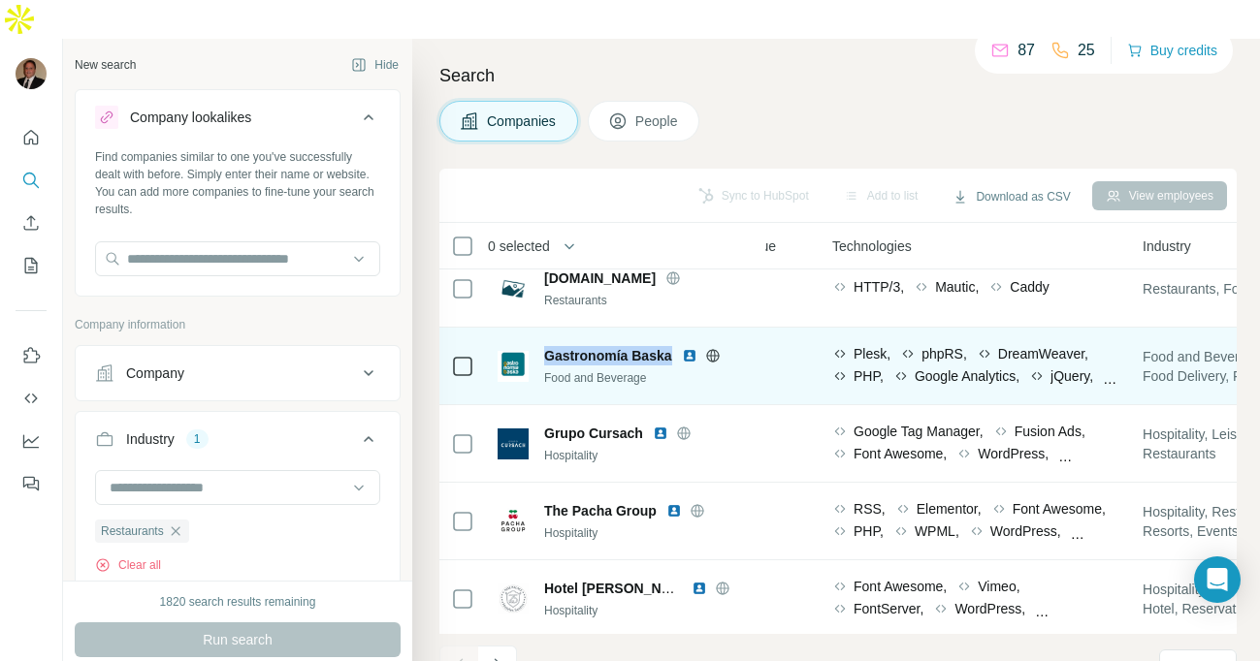
drag, startPoint x: 545, startPoint y: 319, endPoint x: 673, endPoint y: 314, distance: 128.1
click at [673, 346] on div "Gastronomía Baska" at bounding box center [648, 355] width 209 height 19
copy span "Gastronomía Baska"
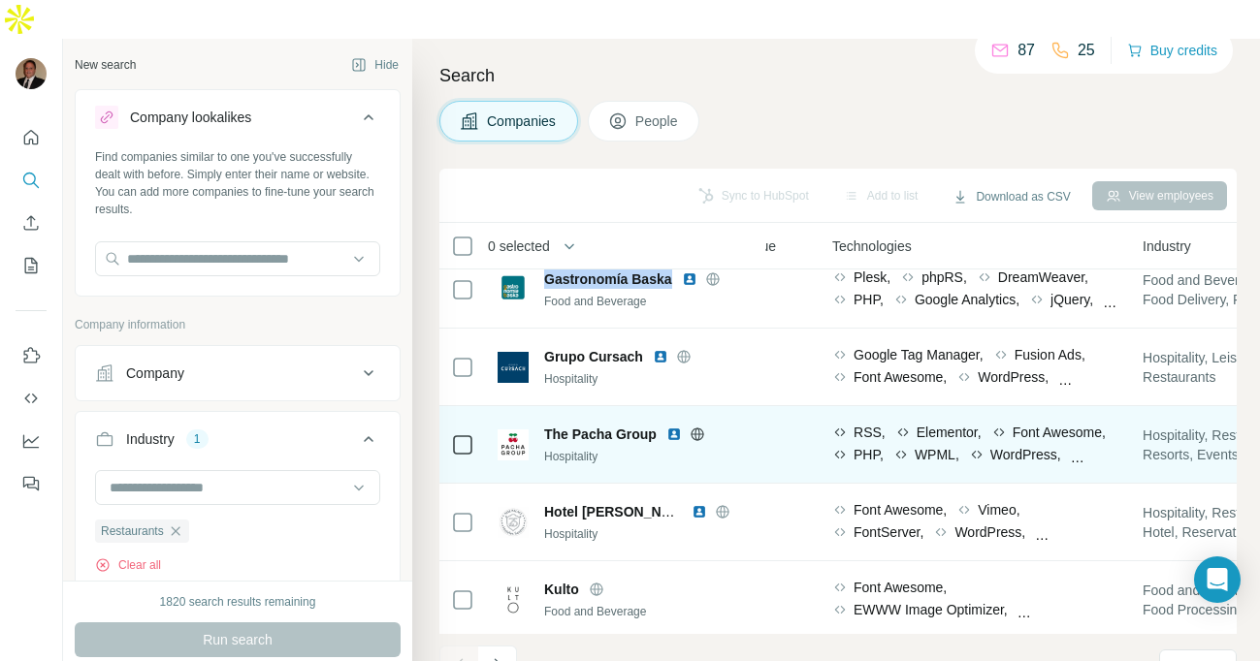
scroll to position [2660, 1042]
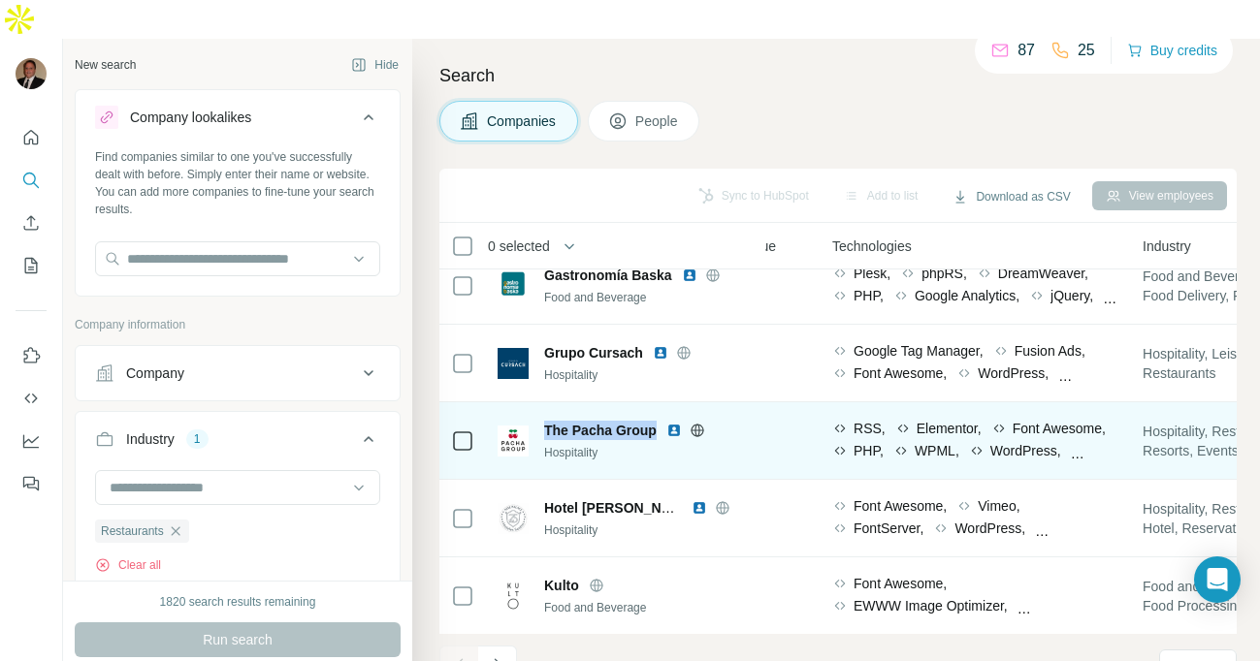
drag, startPoint x: 543, startPoint y: 391, endPoint x: 655, endPoint y: 388, distance: 111.6
click at [655, 421] on div "The Pacha Group Hospitality" at bounding box center [625, 441] width 256 height 41
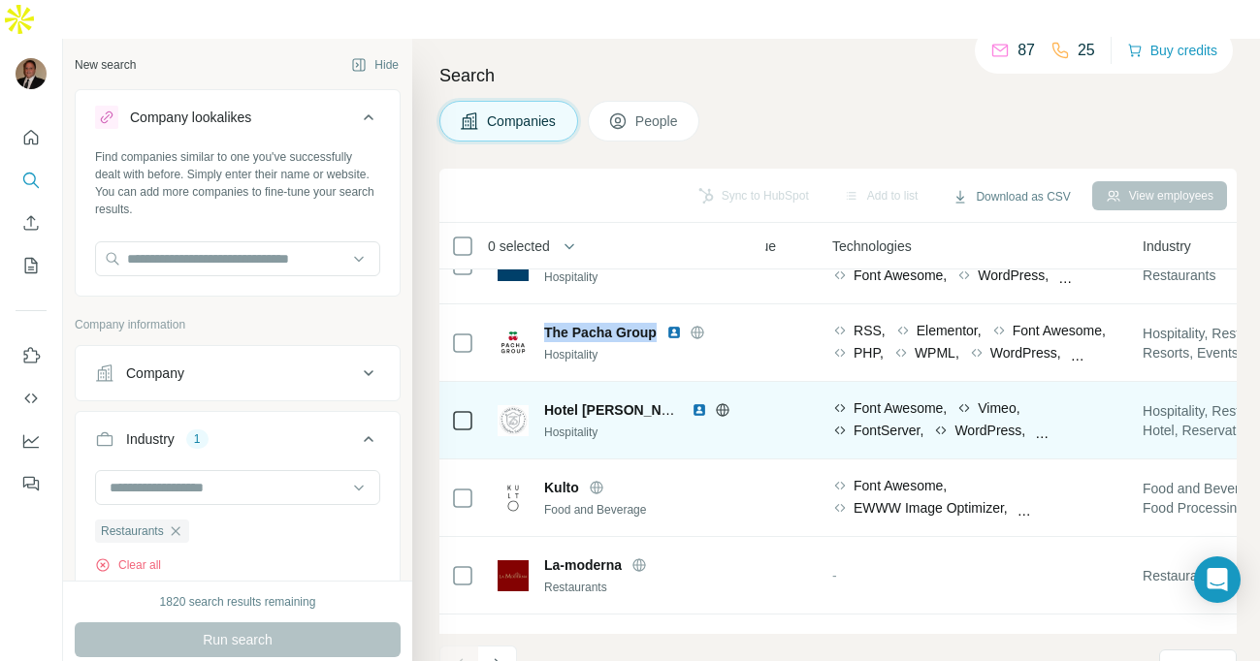
scroll to position [2765, 1042]
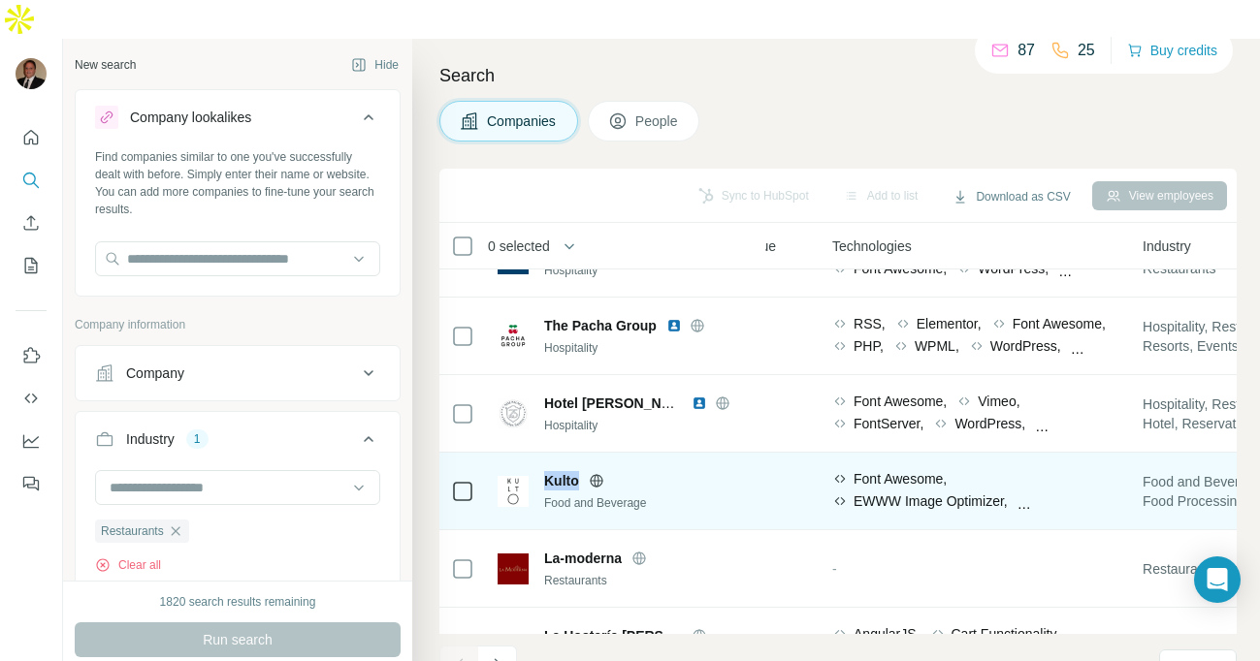
drag, startPoint x: 545, startPoint y: 442, endPoint x: 583, endPoint y: 442, distance: 37.8
click at [583, 471] on div "Kulto" at bounding box center [648, 480] width 209 height 19
copy div "Kulto"
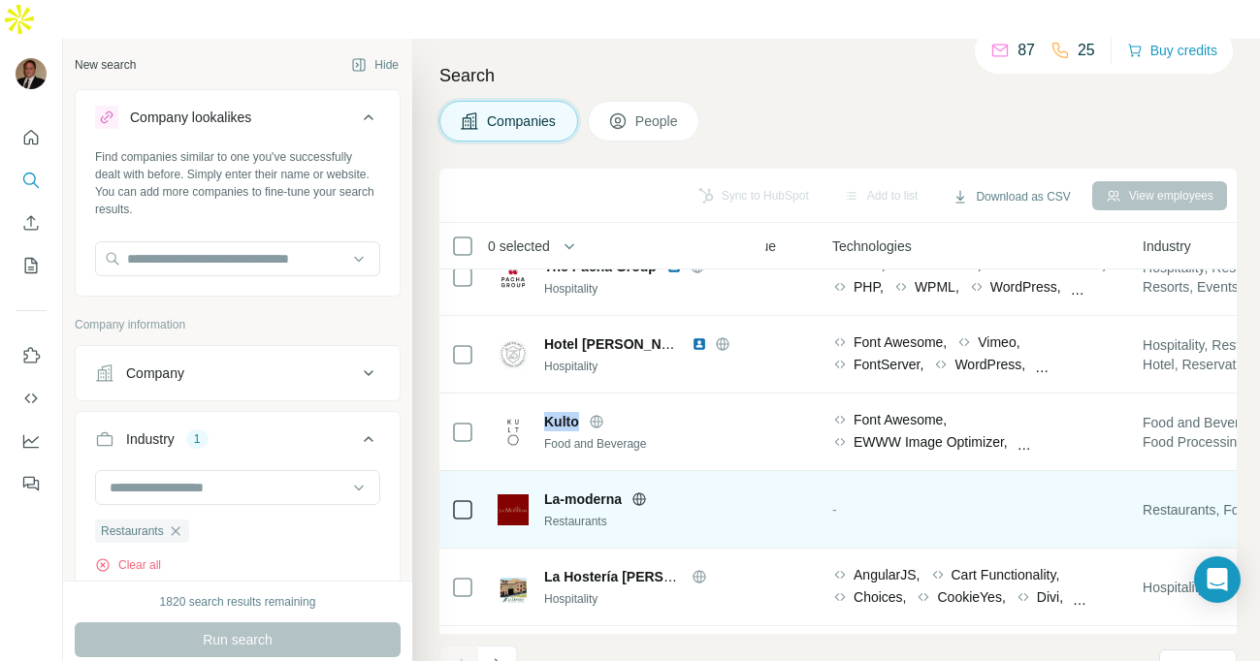
scroll to position [2926, 1042]
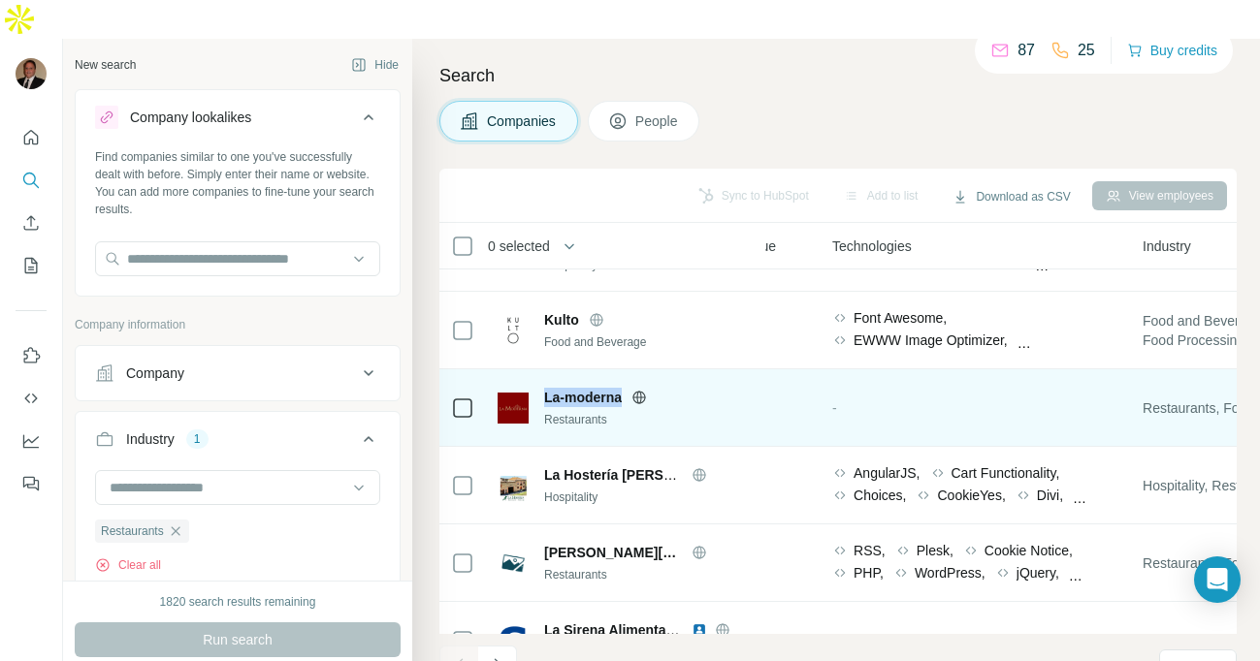
drag, startPoint x: 544, startPoint y: 361, endPoint x: 626, endPoint y: 357, distance: 82.5
click at [626, 388] on div "La-moderna" at bounding box center [648, 397] width 209 height 19
copy span "La-moderna"
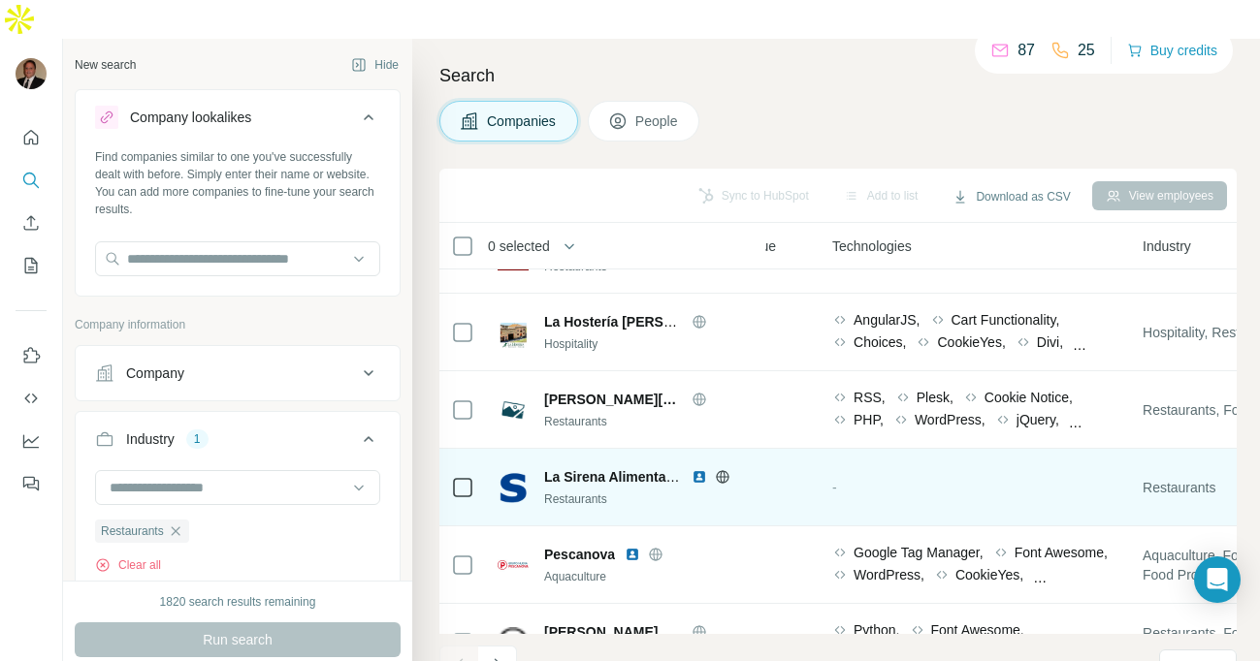
scroll to position [3154, 1042]
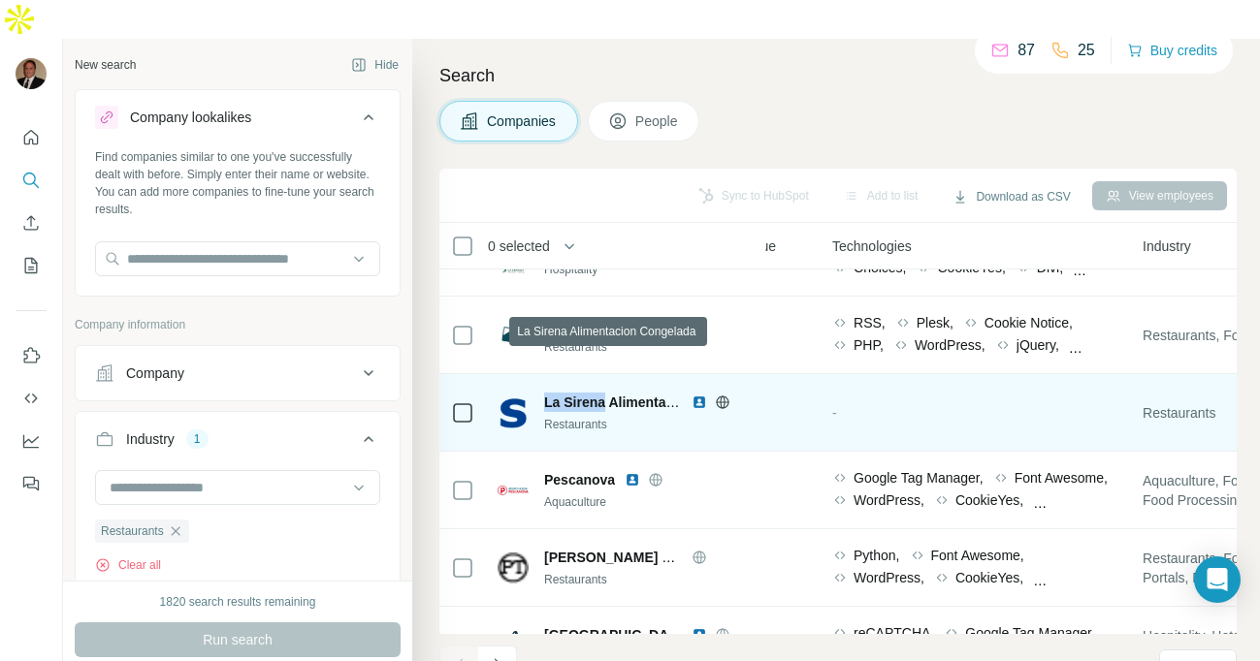
drag, startPoint x: 545, startPoint y: 365, endPoint x: 605, endPoint y: 362, distance: 60.2
click at [605, 395] on span "La Sirena Alimentacion Congelada" at bounding box center [655, 403] width 223 height 16
copy span "La Sirena"
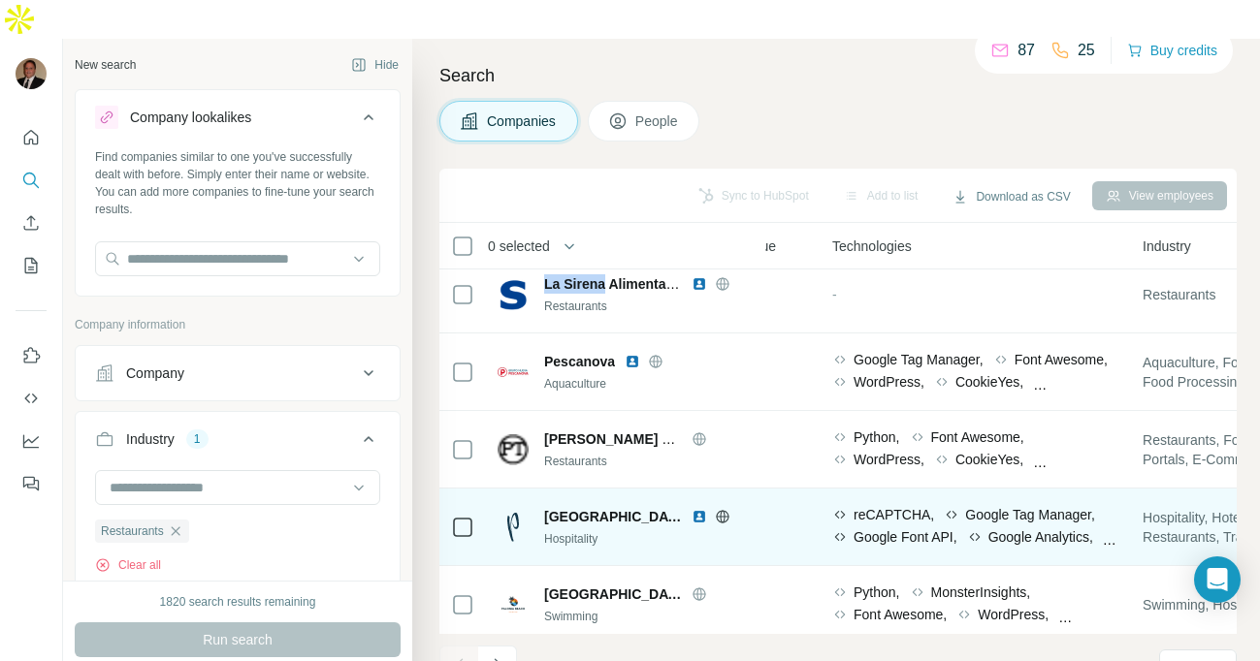
scroll to position [3283, 1042]
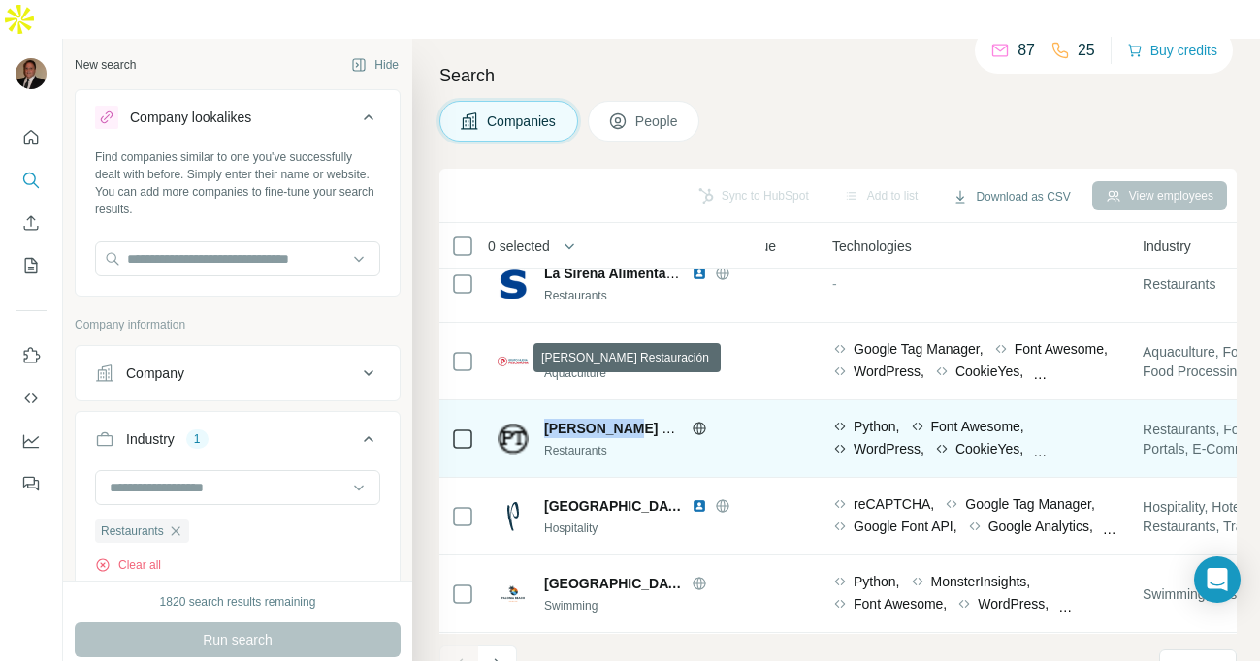
drag, startPoint x: 547, startPoint y: 392, endPoint x: 621, endPoint y: 388, distance: 73.8
click at [621, 421] on span "[PERSON_NAME] Restauración" at bounding box center [646, 429] width 204 height 16
copy span "[PERSON_NAME]"
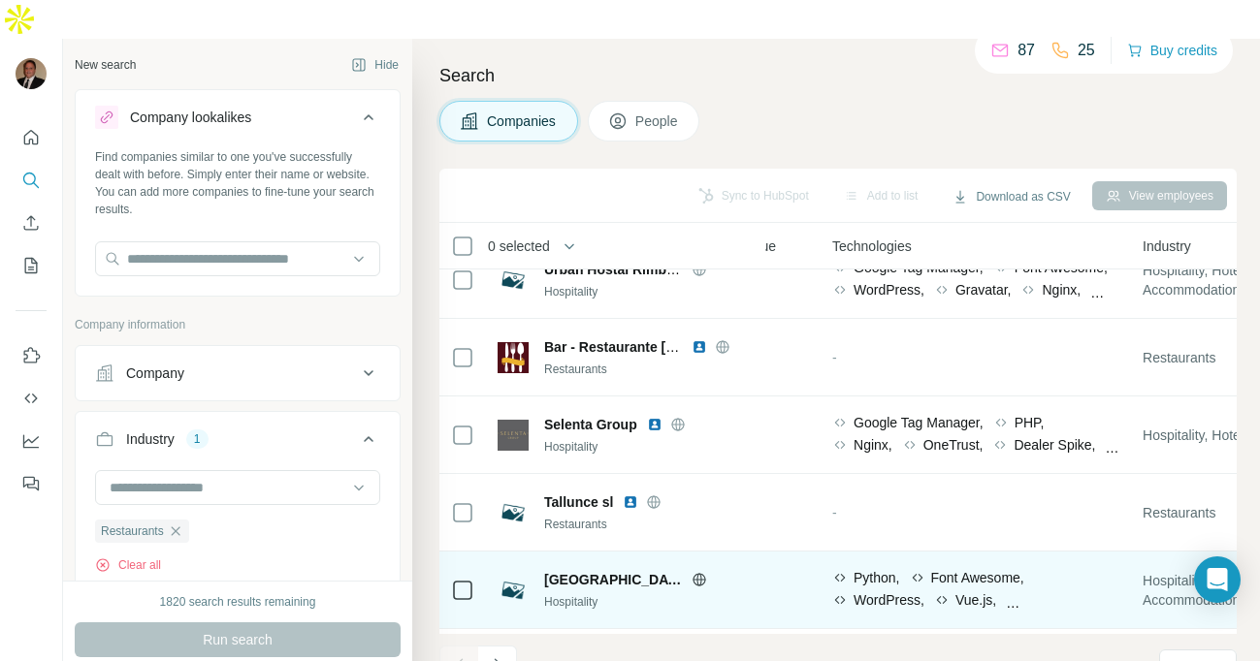
scroll to position [4290, 1042]
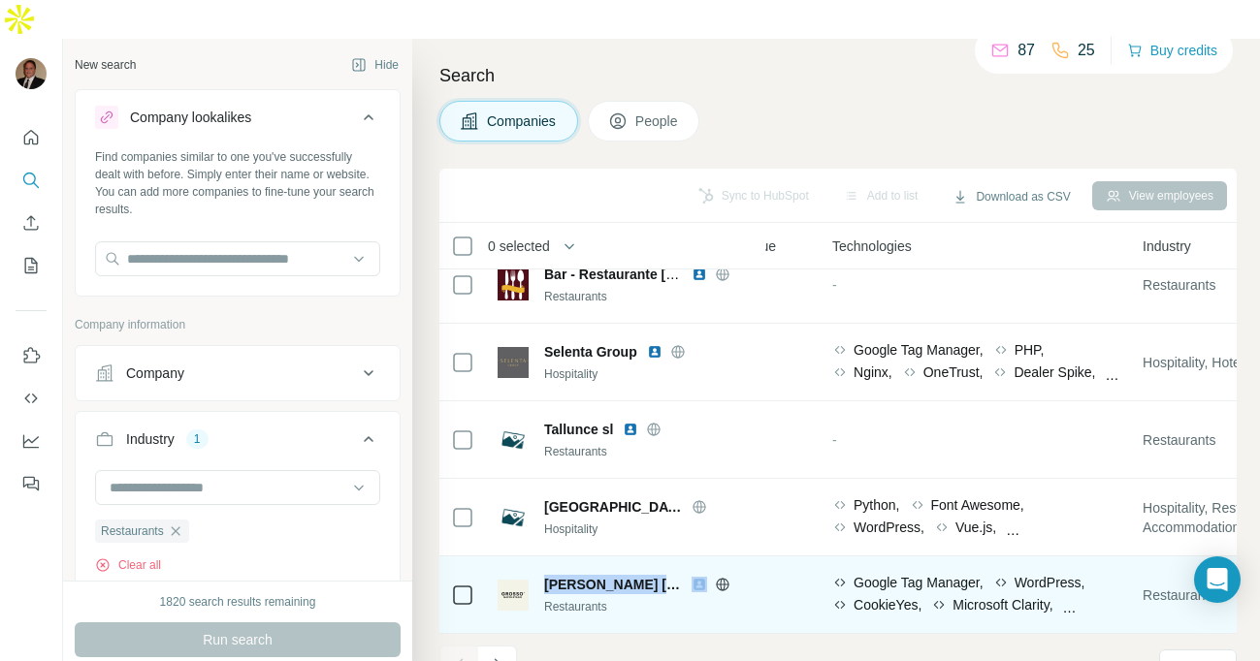
drag, startPoint x: 545, startPoint y: 548, endPoint x: 674, endPoint y: 540, distance: 129.2
click at [674, 575] on div "[PERSON_NAME] [PERSON_NAME]" at bounding box center [648, 584] width 209 height 19
copy span "[PERSON_NAME] [PERSON_NAME]"
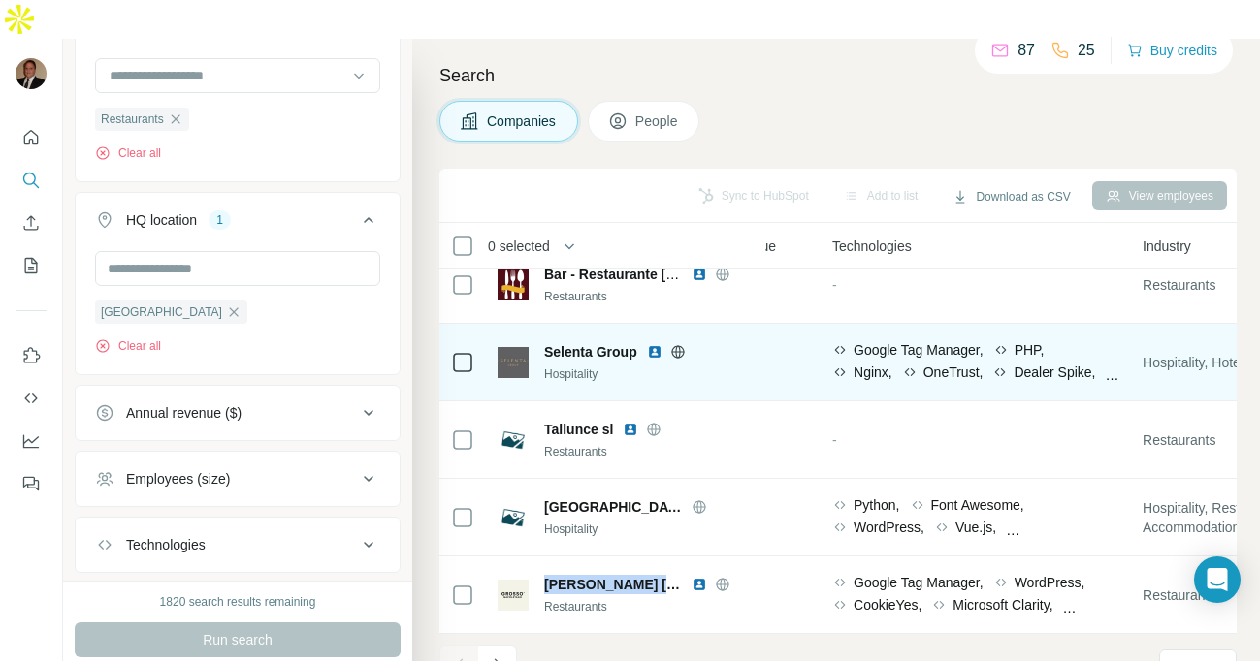
scroll to position [4290, 1049]
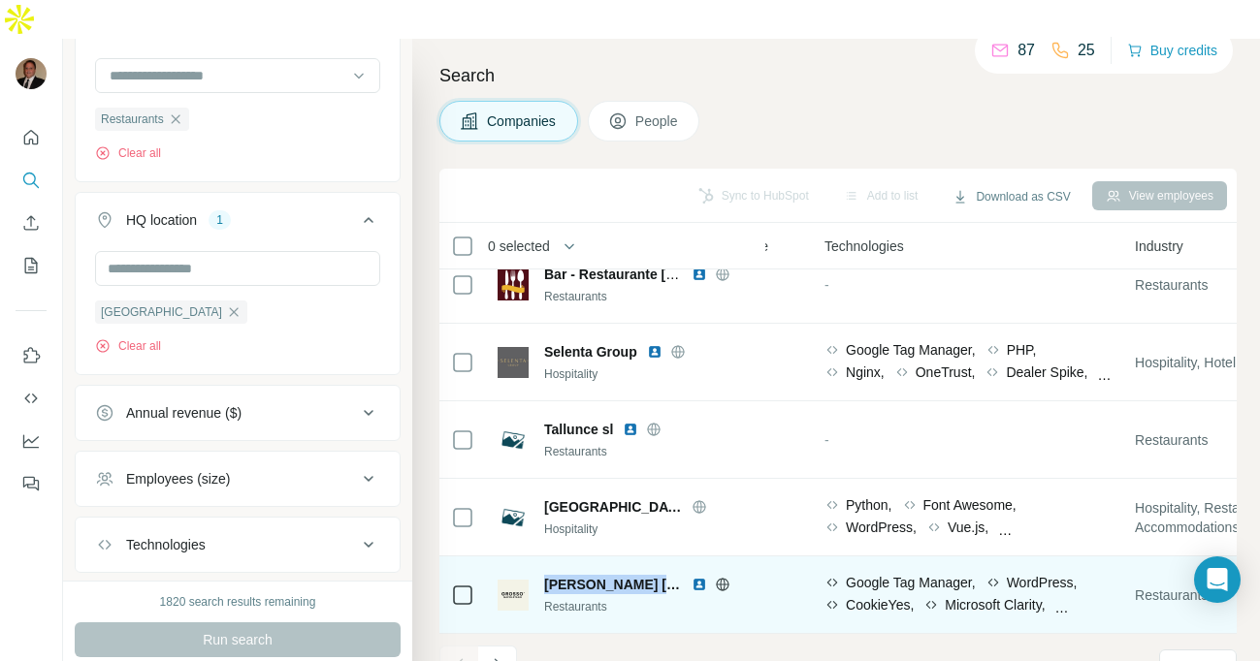
click at [1221, 658] on icon at bounding box center [1214, 667] width 19 height 19
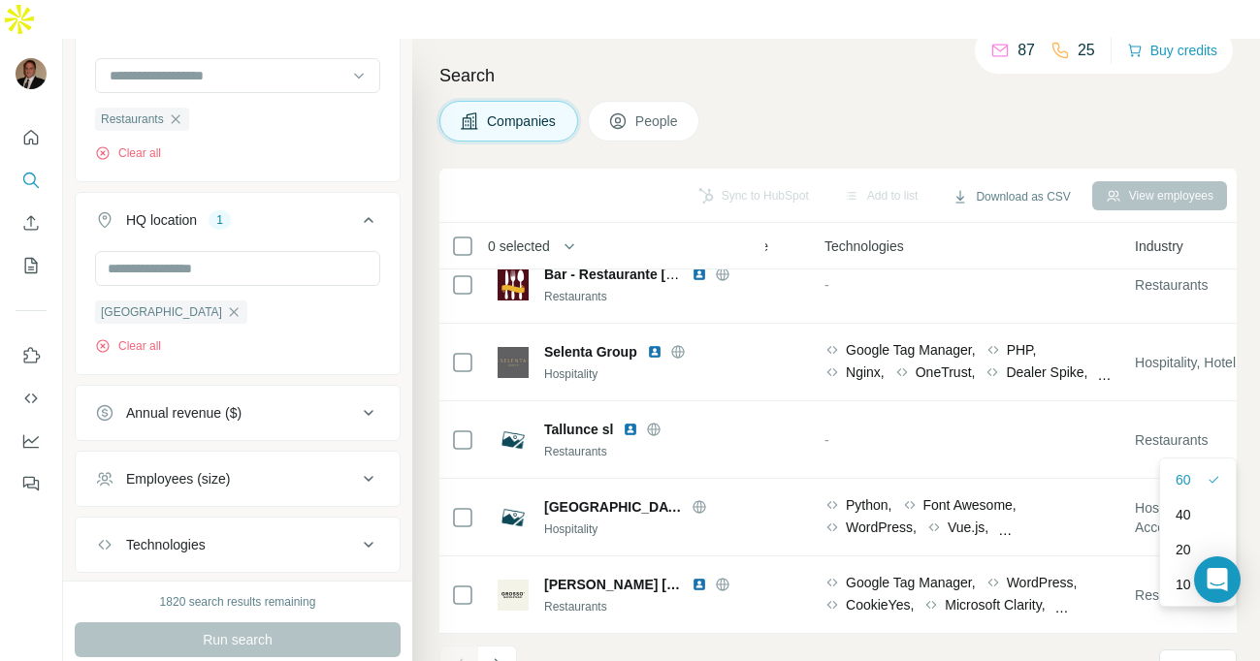
drag, startPoint x: 786, startPoint y: 628, endPoint x: 726, endPoint y: 625, distance: 60.3
click at [787, 634] on footer "1 - 60 of 21,418 results Rows per page 60" at bounding box center [837, 667] width 797 height 66
click at [503, 656] on icon "Navigate to next page" at bounding box center [497, 665] width 19 height 19
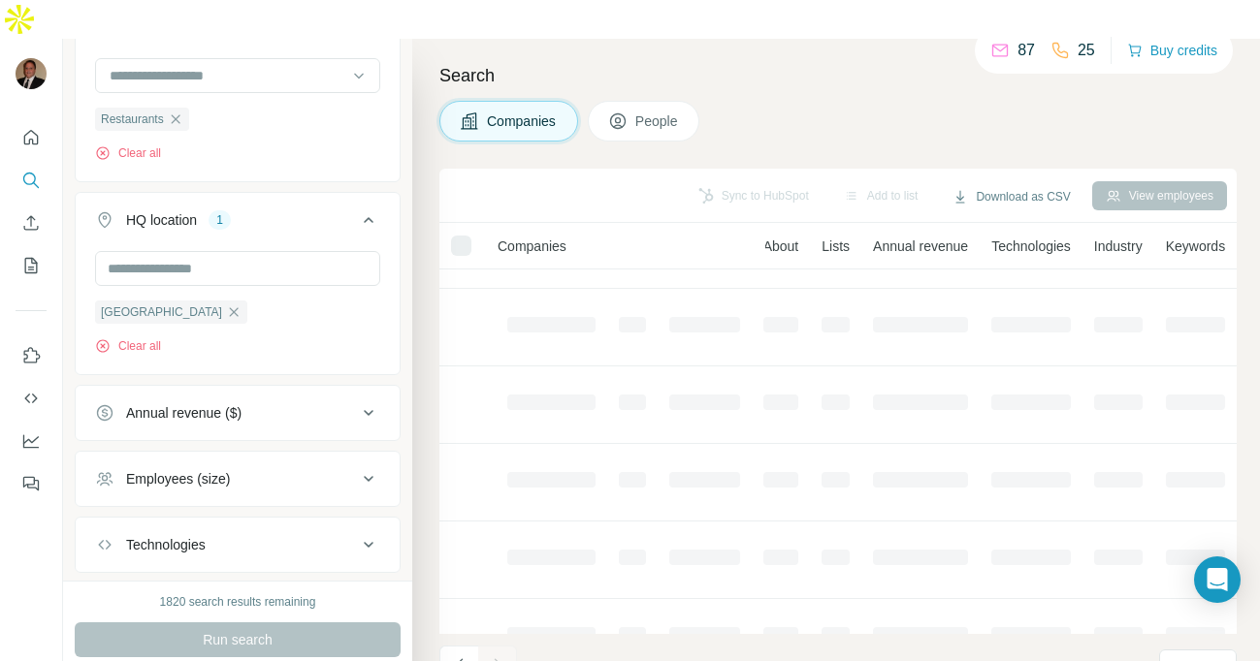
scroll to position [297, 307]
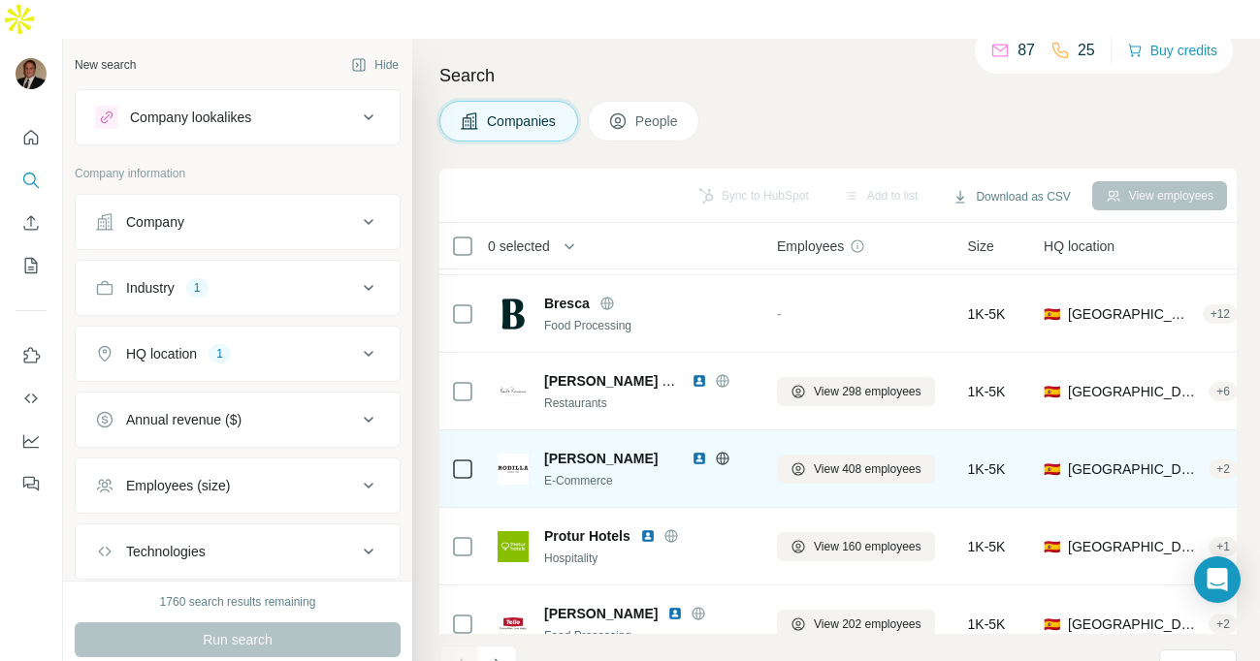
scroll to position [1633, 0]
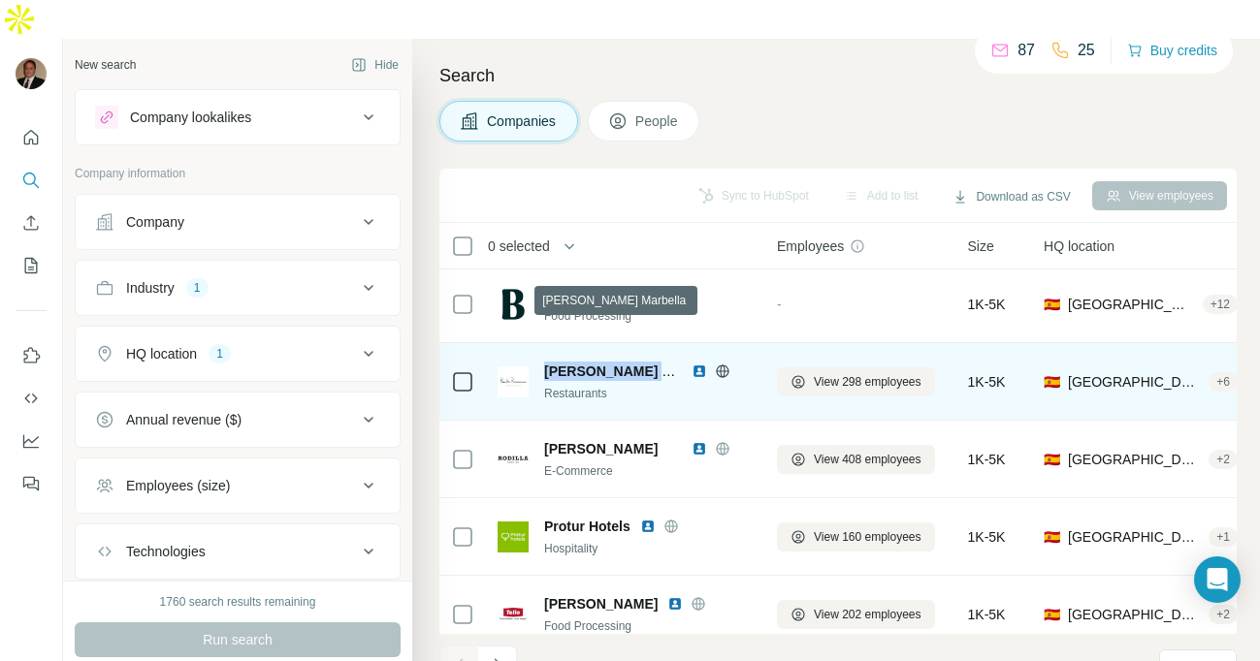
drag, startPoint x: 543, startPoint y: 335, endPoint x: 651, endPoint y: 327, distance: 107.9
click at [651, 364] on span "[PERSON_NAME] Marbella" at bounding box center [630, 372] width 173 height 16
copy span "Puente Romano"
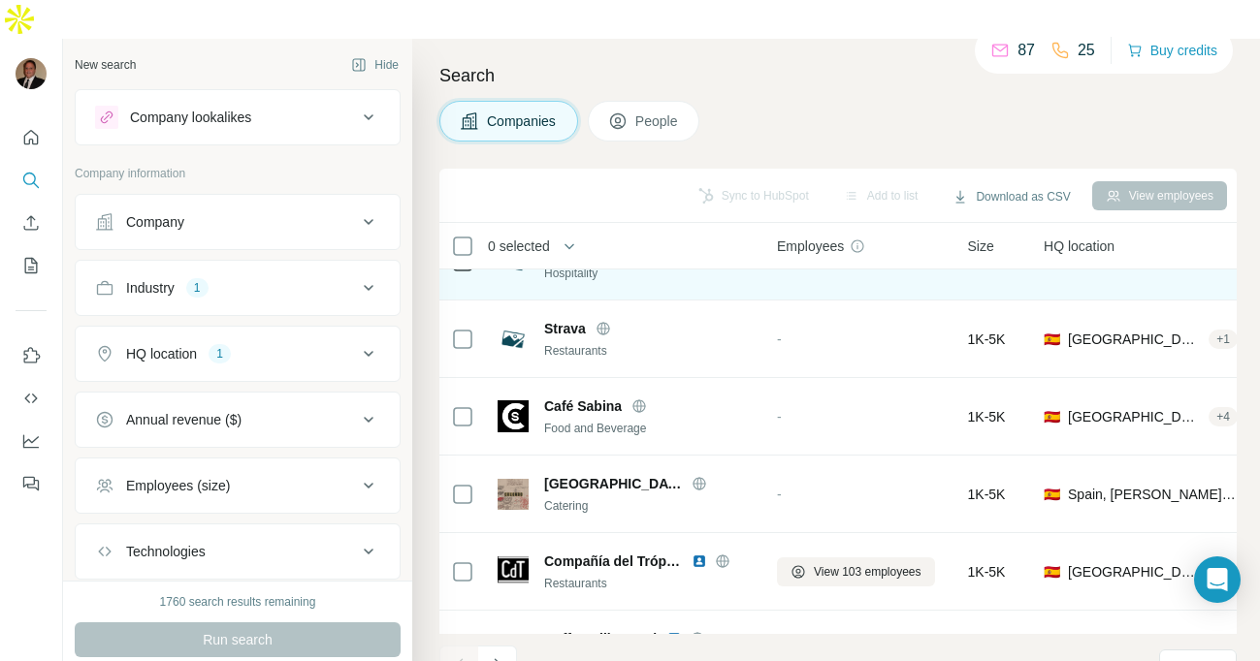
scroll to position [2067, 0]
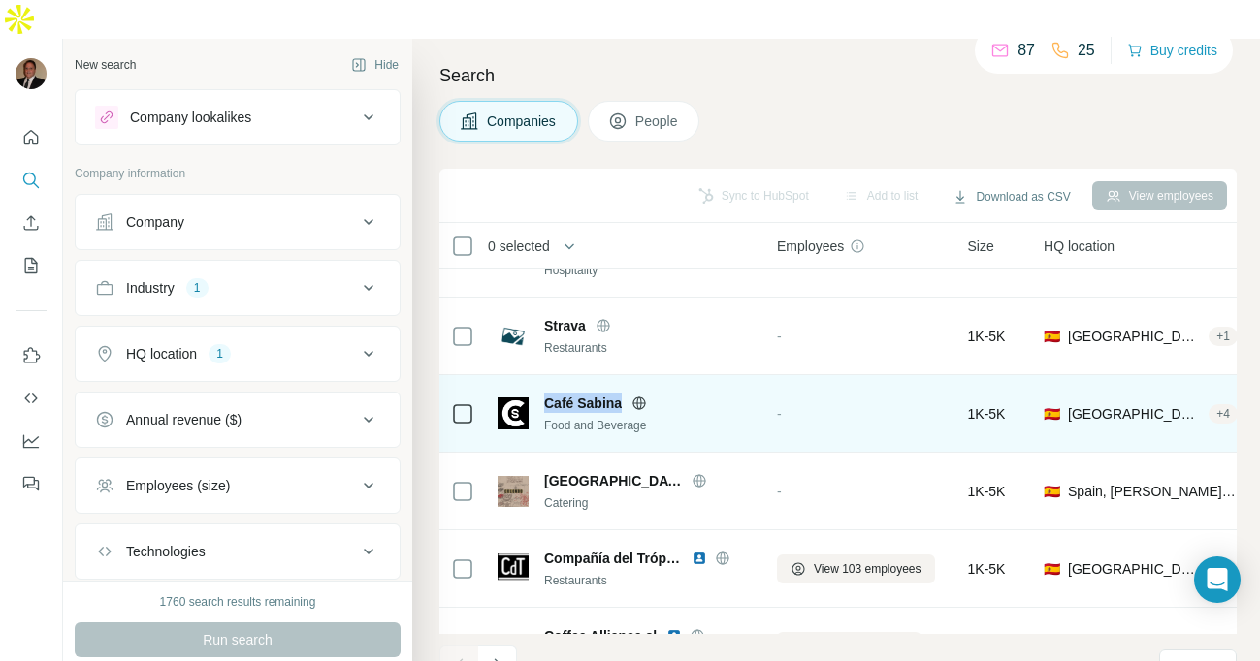
drag, startPoint x: 545, startPoint y: 363, endPoint x: 622, endPoint y: 362, distance: 76.6
click at [622, 394] on span "Café Sabina" at bounding box center [583, 403] width 78 height 19
copy span "Café Sabina"
